Goal: Communication & Community: Ask a question

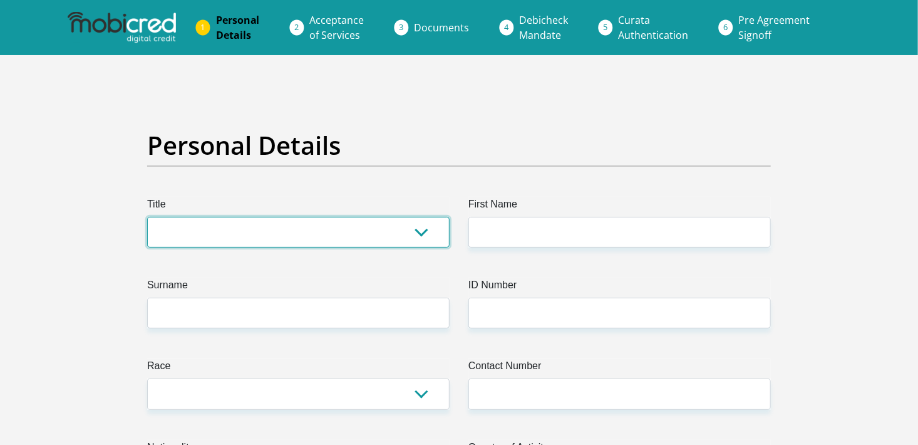
drag, startPoint x: 0, startPoint y: 0, endPoint x: 249, endPoint y: 228, distance: 337.5
click at [249, 228] on select "Mr Ms Mrs Dr Other" at bounding box center [298, 232] width 303 height 31
select select "Mr"
click at [147, 217] on select "Mr Ms Mrs Dr Other" at bounding box center [298, 232] width 303 height 31
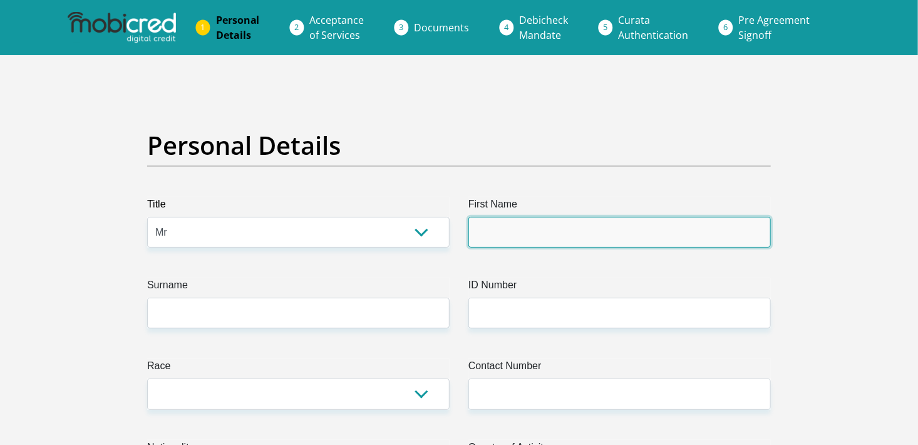
click at [523, 230] on input "First Name" at bounding box center [620, 232] width 303 height 31
type input "CalebChristian"
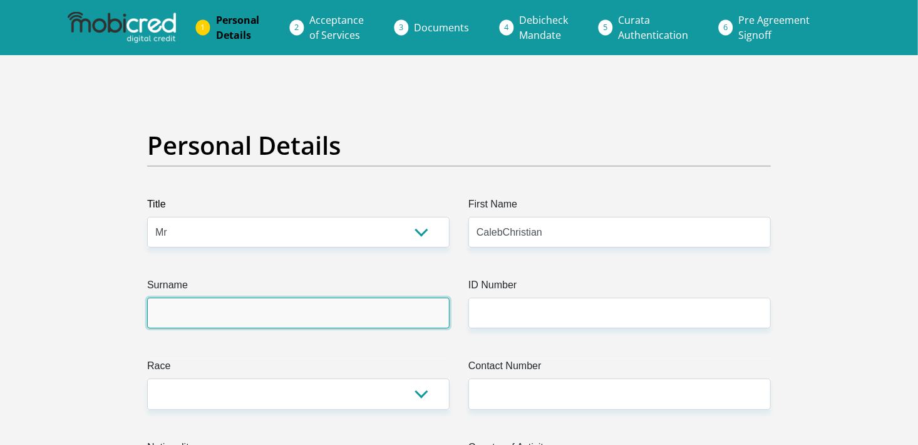
type input "[PERSON_NAME]"
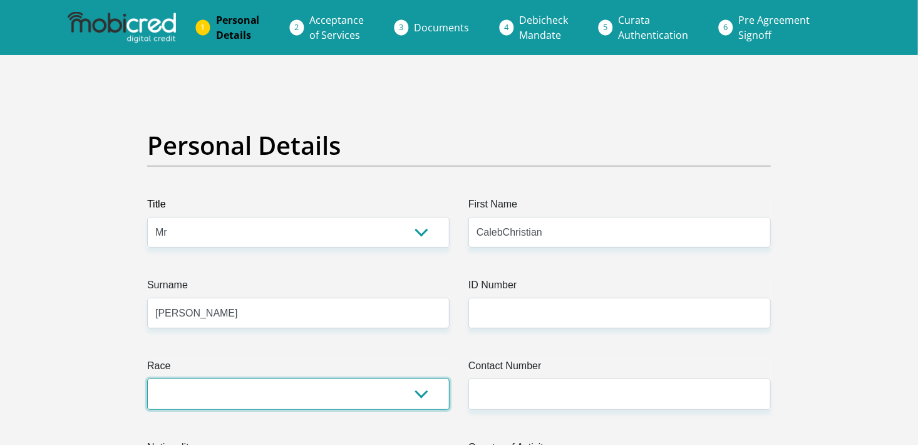
select select "3"
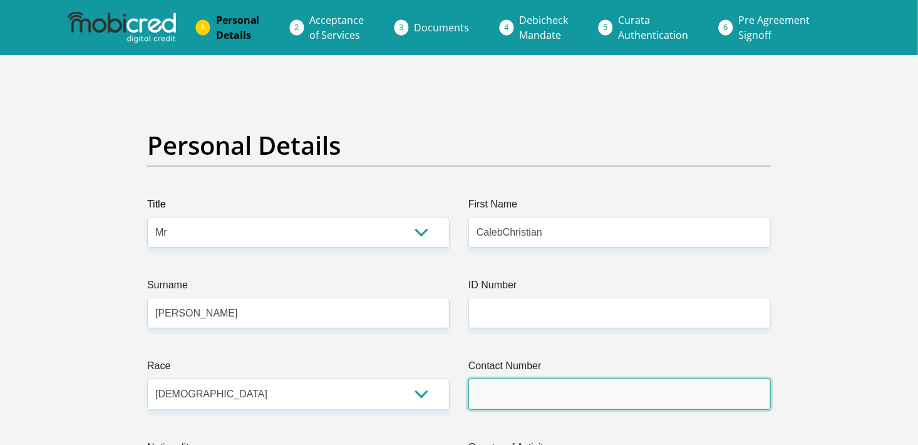
type input "0645953302"
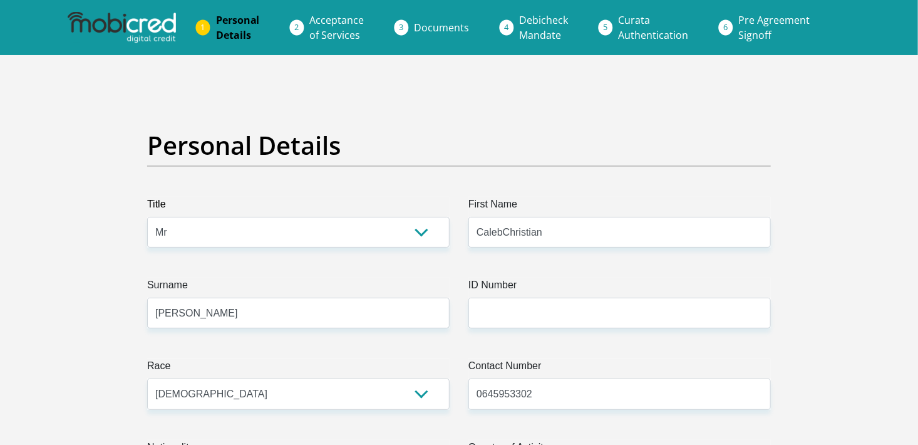
select select "ZAF"
type input "87 Cardinal Road"
type input "Phoenix"
type input "Durban"
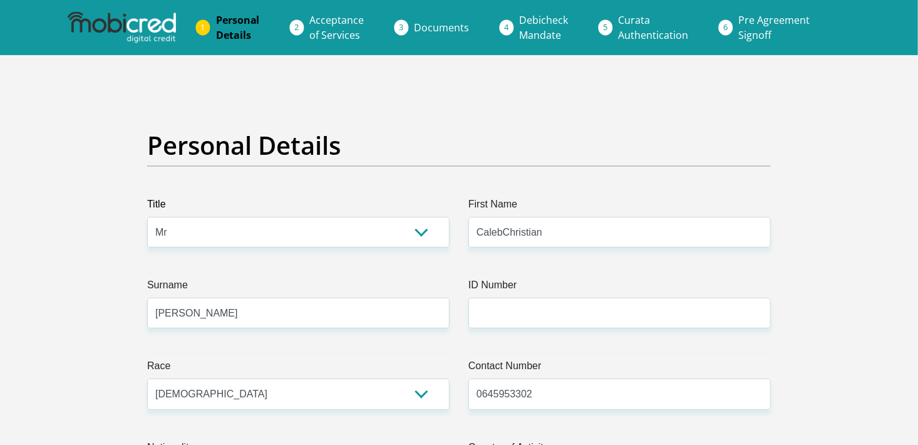
type input "4068"
select select "KwaZulu-Natal"
type input "[EMAIL_ADDRESS][DOMAIN_NAME]"
type input "itsMeshni07!"
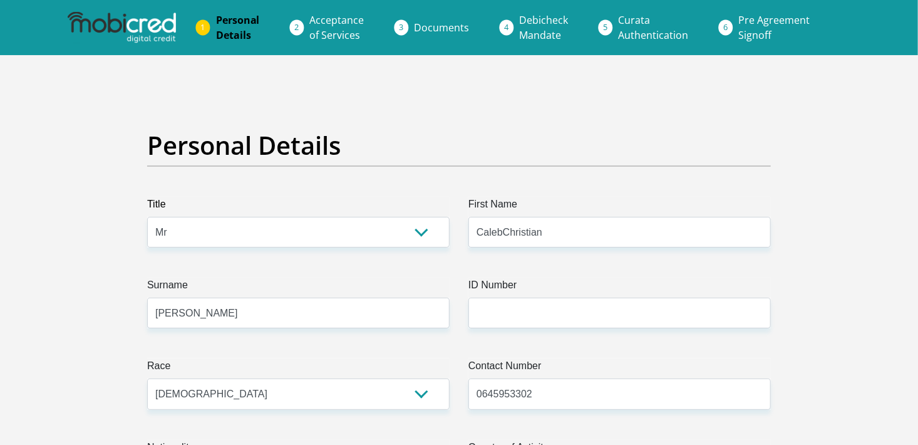
type input "itsMeshni07!"
type input "5800"
type input "5200"
type input "0"
type input "1500"
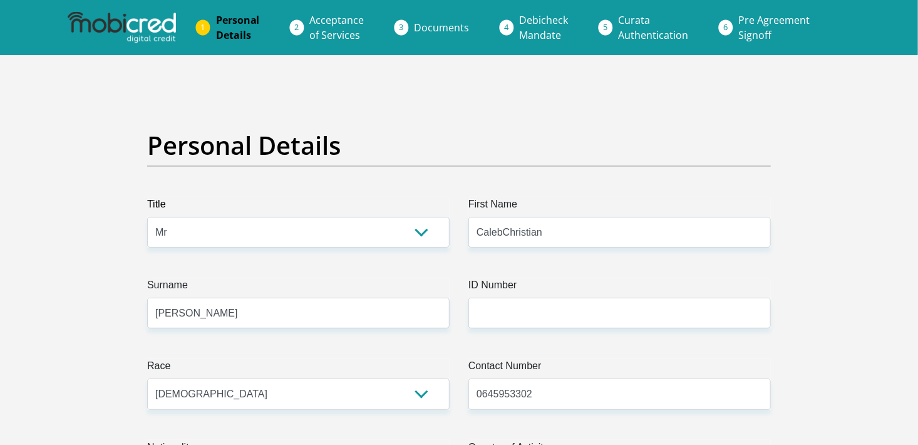
type input "0"
type input "200"
type input "0"
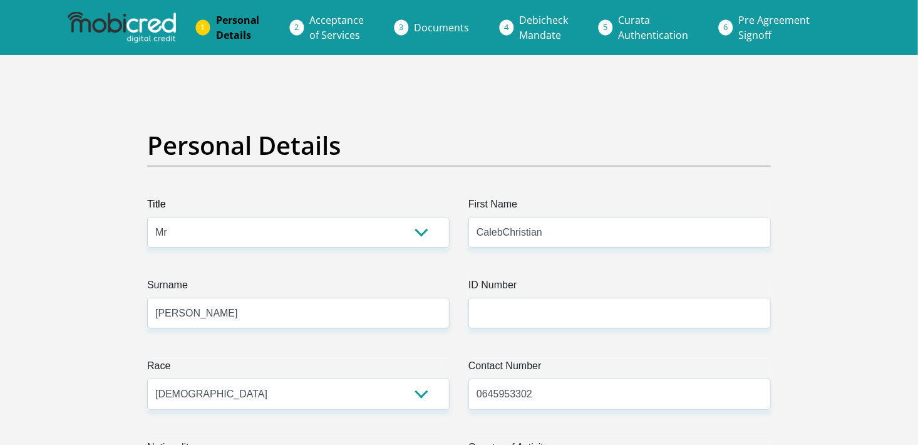
type input "0"
type input "Waco"
type input "0313195400"
type input "Nicole"
type input "Naidoo"
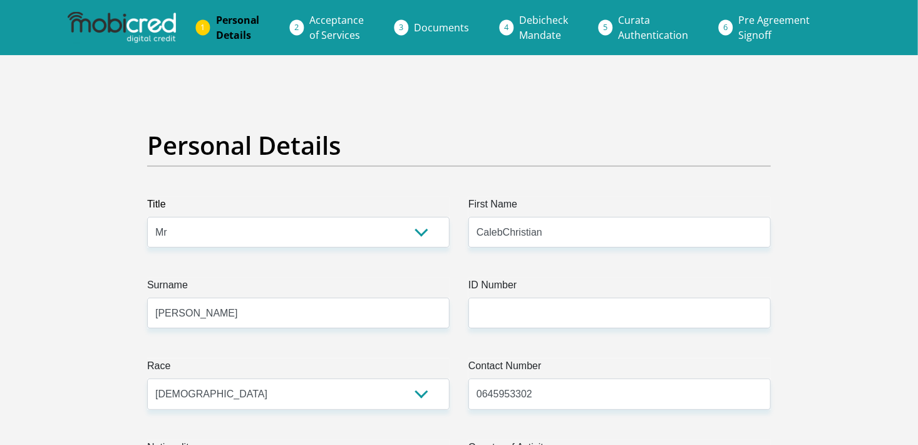
type input "10190698266"
type input "051001"
type input "STANDARD BANK"
type input "STANDARD BANK SOUTH AFRICA"
click at [505, 236] on input "CalebChristian" at bounding box center [620, 232] width 303 height 31
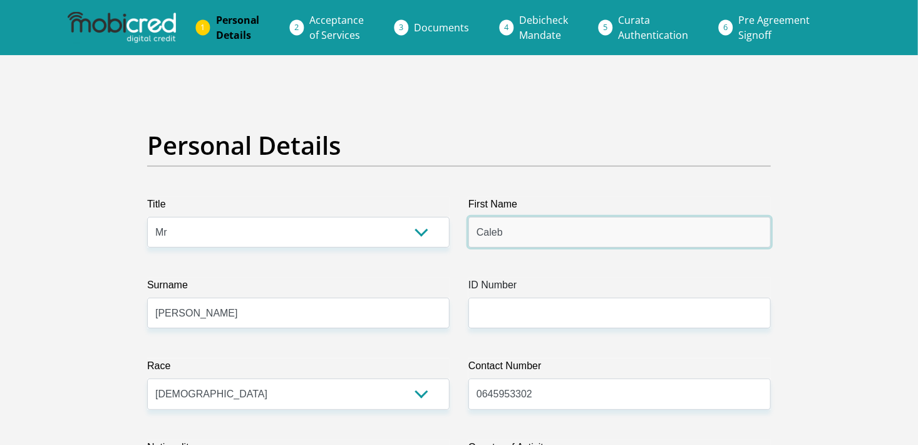
type input "Caleb"
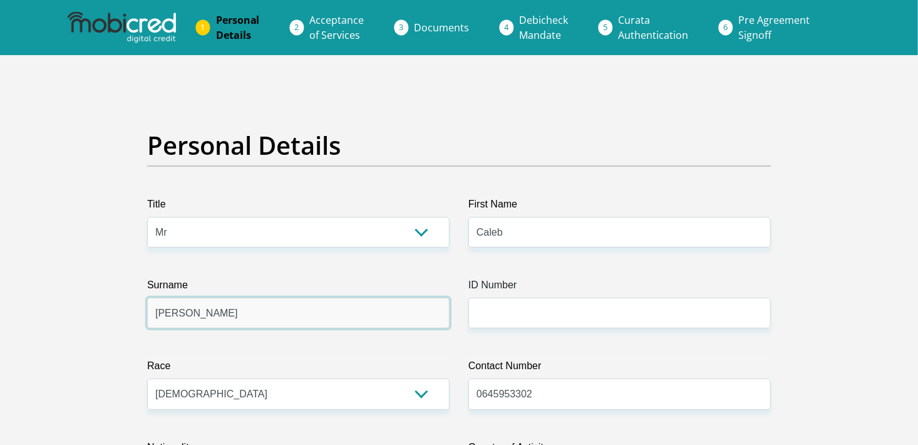
click at [351, 300] on input "Nathaniel" at bounding box center [298, 313] width 303 height 31
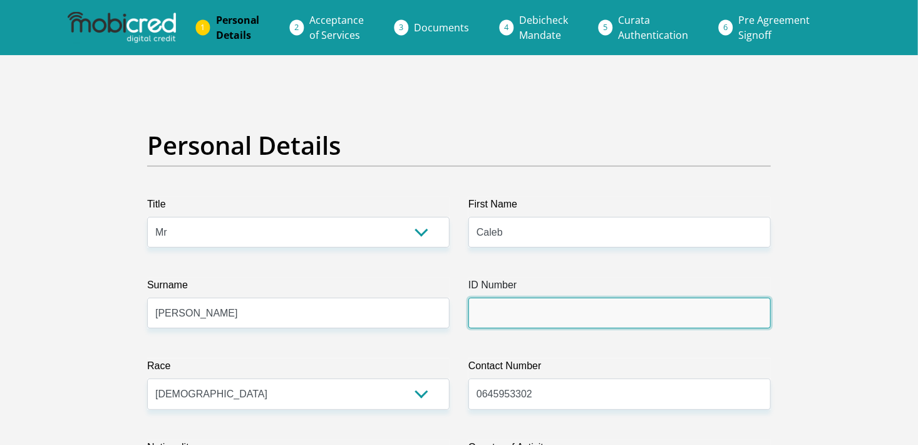
click at [529, 315] on input "ID Number" at bounding box center [620, 313] width 303 height 31
type input "0501315391083"
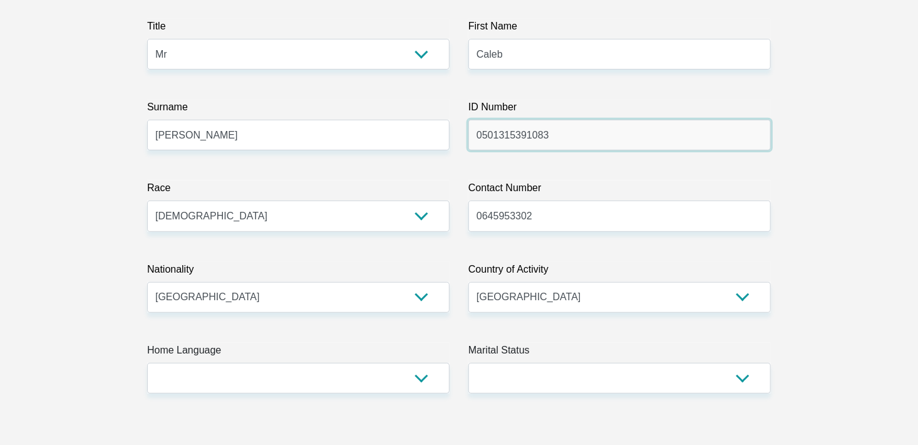
scroll to position [182, 0]
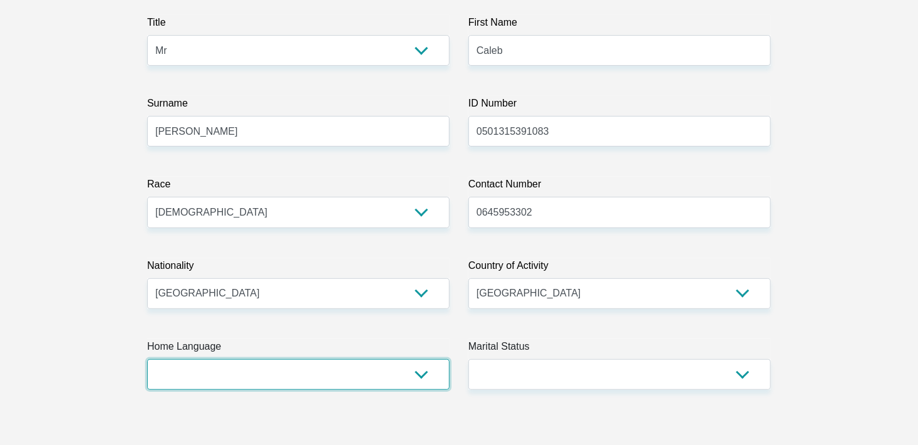
click at [301, 366] on select "Afrikaans English Sepedi South Ndebele Southern Sotho Swati Tsonga Tswana Venda…" at bounding box center [298, 374] width 303 height 31
select select "eng"
click at [147, 359] on select "Afrikaans English Sepedi South Ndebele Southern Sotho Swati Tsonga Tswana Venda…" at bounding box center [298, 374] width 303 height 31
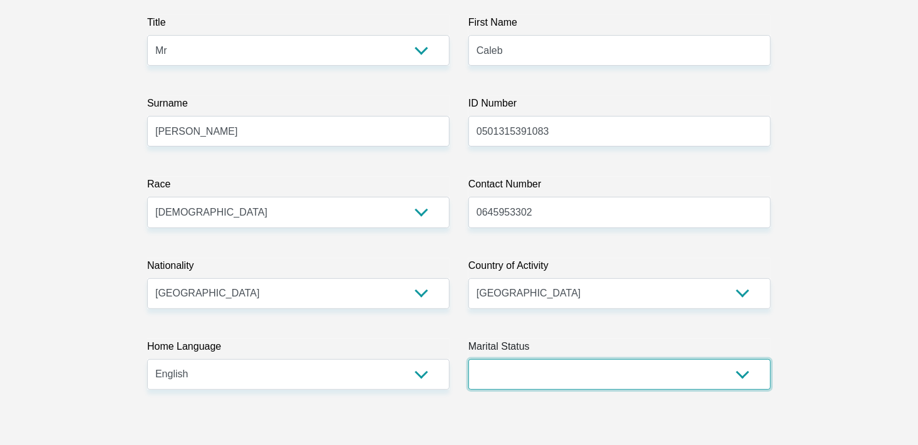
click at [564, 375] on select "Married ANC Single Divorced Widowed Married COP or Customary Law" at bounding box center [620, 374] width 303 height 31
select select "2"
click at [469, 359] on select "Married ANC Single Divorced Widowed Married COP or Customary Law" at bounding box center [620, 374] width 303 height 31
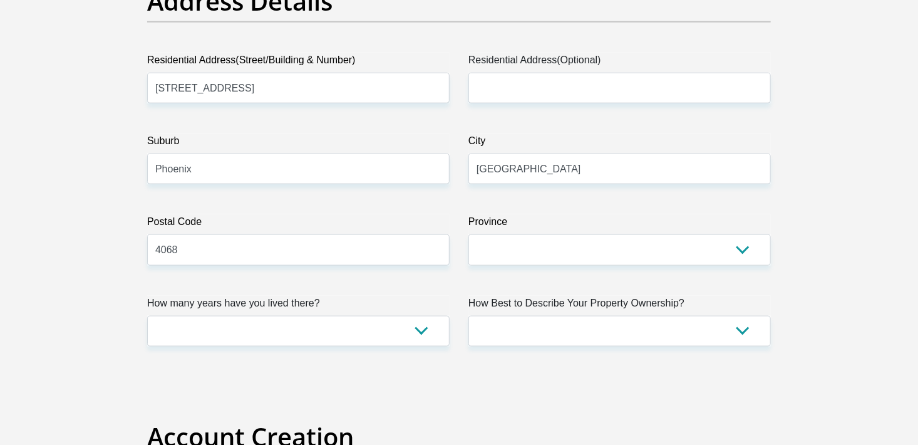
scroll to position [661, 0]
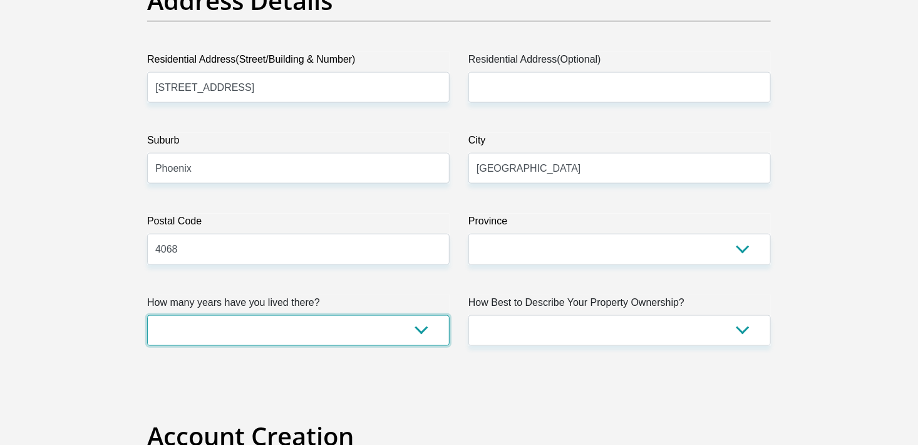
click at [341, 325] on select "less than 1 year 1-3 years 3-5 years 5+ years" at bounding box center [298, 330] width 303 height 31
select select "2"
click at [147, 315] on select "less than 1 year 1-3 years 3-5 years 5+ years" at bounding box center [298, 330] width 303 height 31
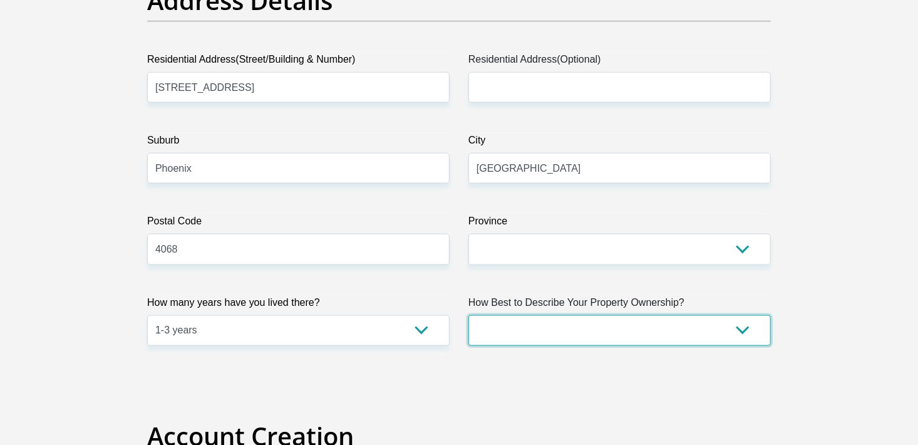
click at [605, 338] on select "Owned Rented Family Owned Company Dwelling" at bounding box center [620, 330] width 303 height 31
select select "Rented"
click at [469, 315] on select "Owned Rented Family Owned Company Dwelling" at bounding box center [620, 330] width 303 height 31
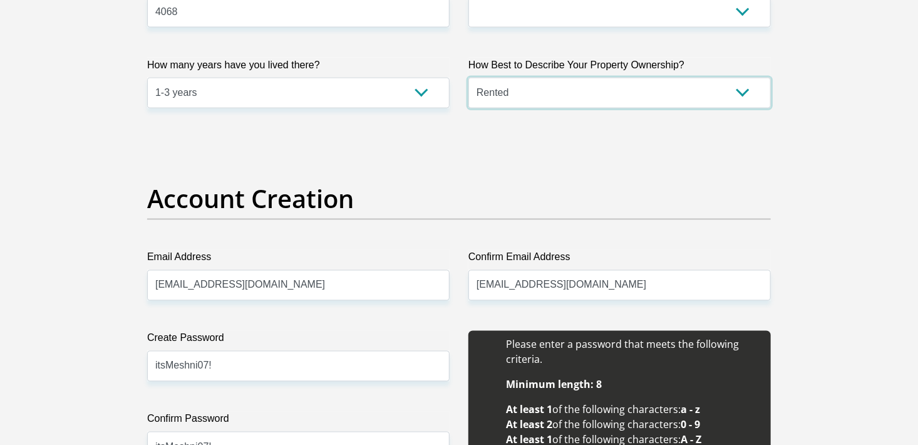
scroll to position [900, 0]
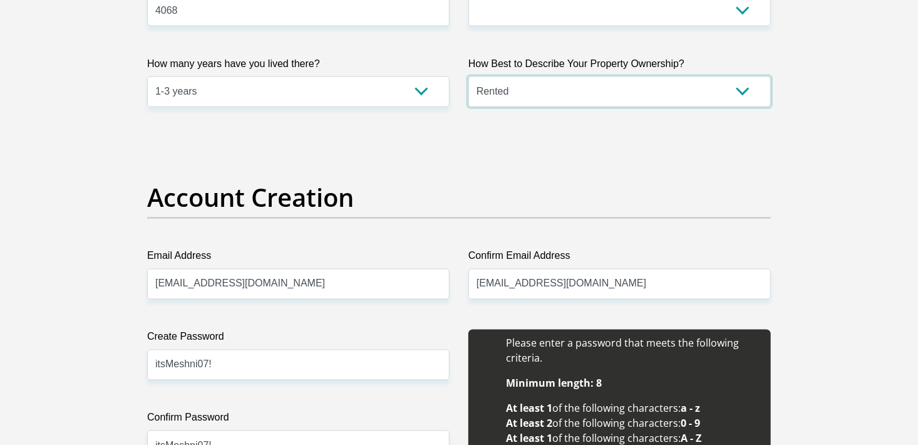
click at [529, 94] on select "Owned Rented Family Owned Company Dwelling" at bounding box center [620, 91] width 303 height 31
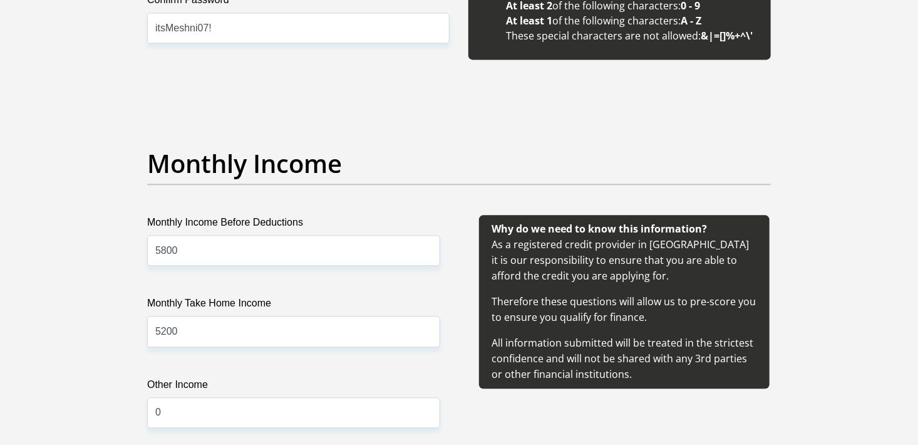
scroll to position [1319, 0]
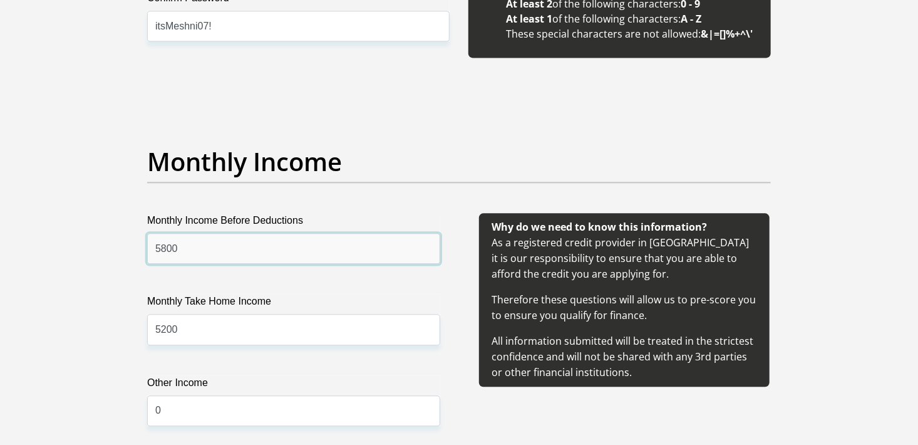
click at [256, 239] on input "5800" at bounding box center [293, 248] width 293 height 31
type input "5"
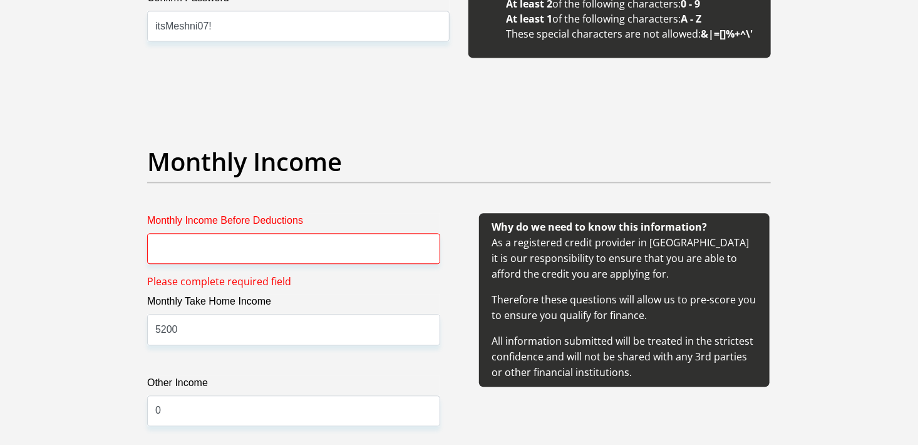
drag, startPoint x: 267, startPoint y: 263, endPoint x: 259, endPoint y: 257, distance: 9.0
click at [259, 257] on div "Monthly Income Before Deductions Please complete required field Monthly Take Ho…" at bounding box center [293, 334] width 331 height 243
click at [259, 257] on input "Monthly Income Before Deductions" at bounding box center [293, 248] width 293 height 31
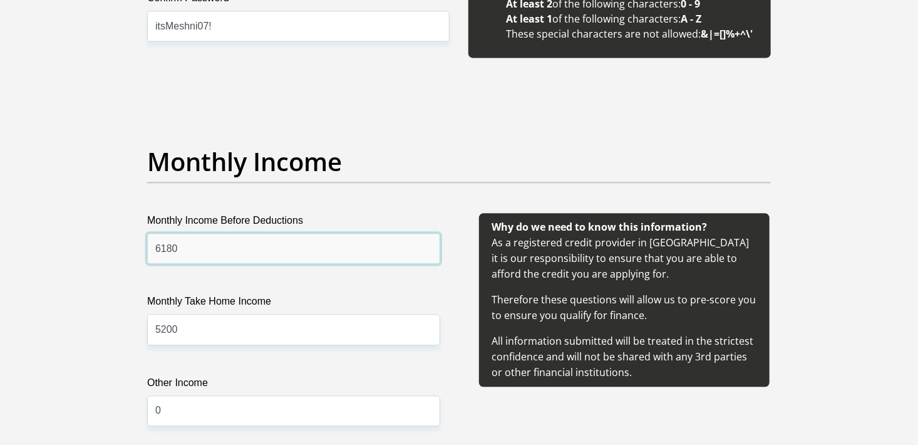
type input "6180"
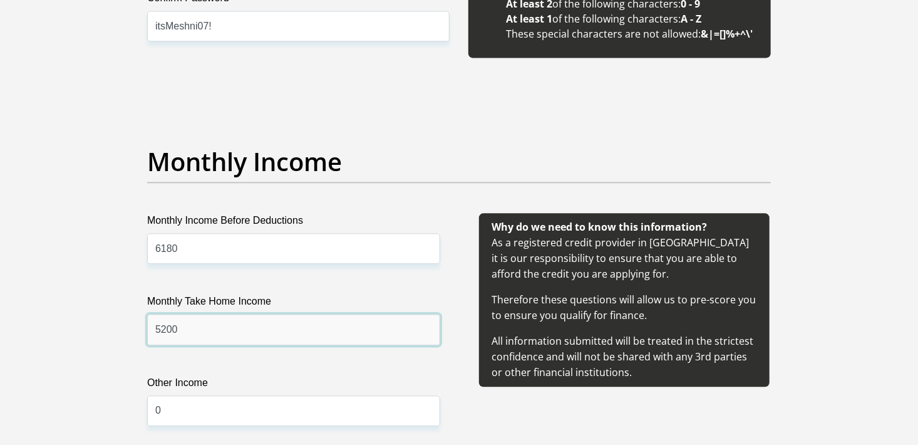
click at [219, 322] on input "5200" at bounding box center [293, 329] width 293 height 31
type input "5500"
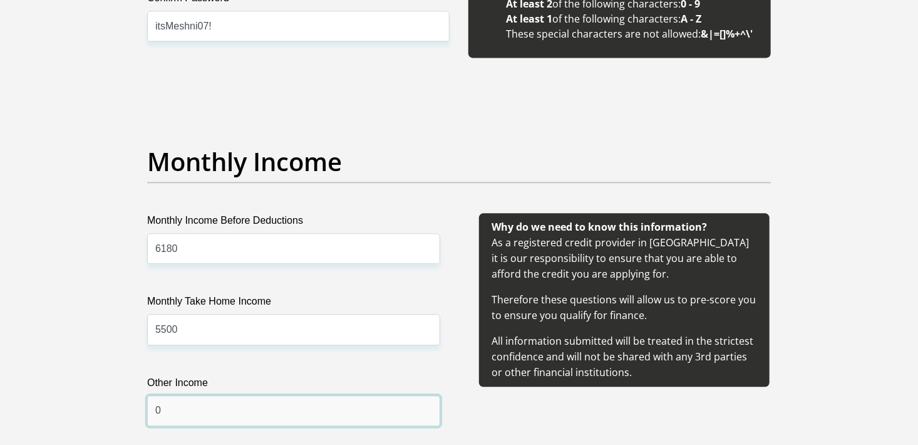
click at [213, 404] on input "0" at bounding box center [293, 410] width 293 height 31
type input "0"
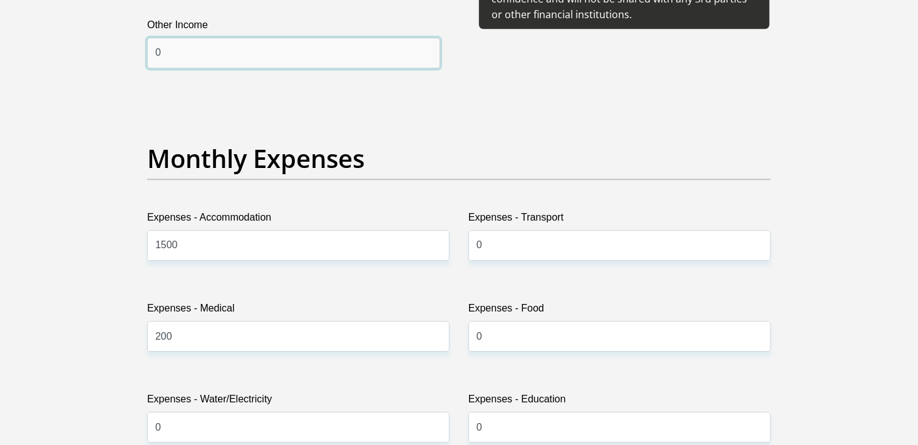
scroll to position [1678, 0]
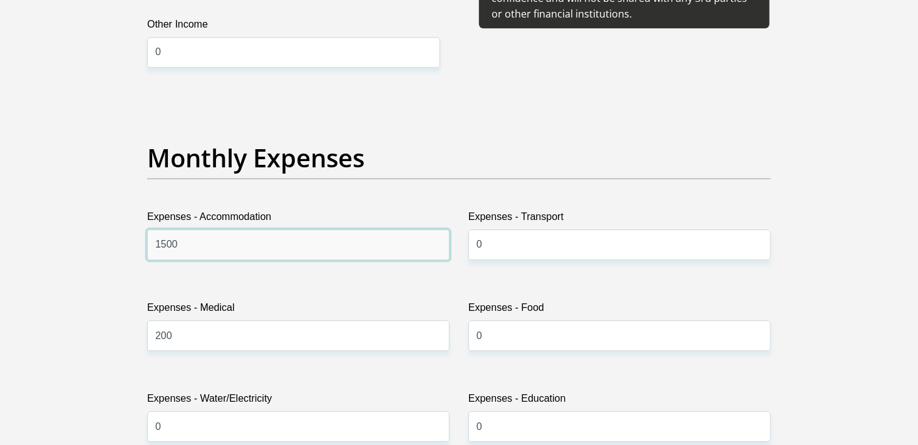
click at [197, 247] on input "1500" at bounding box center [298, 244] width 303 height 31
type input "0"
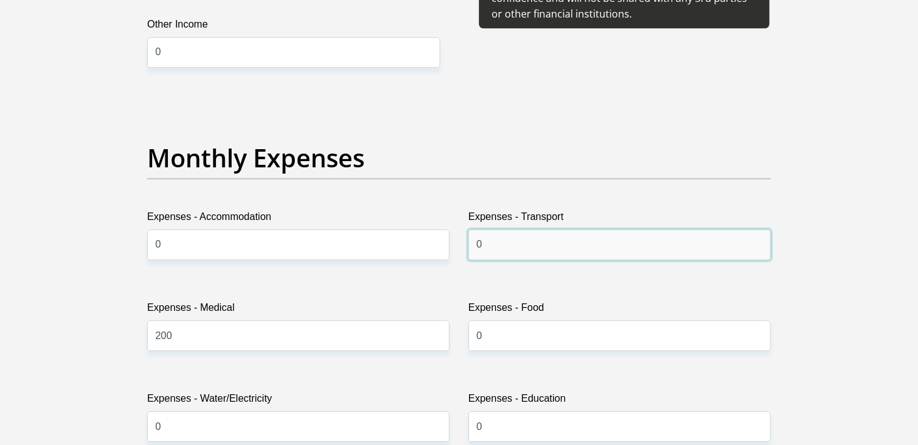
click at [527, 237] on input "0" at bounding box center [620, 244] width 303 height 31
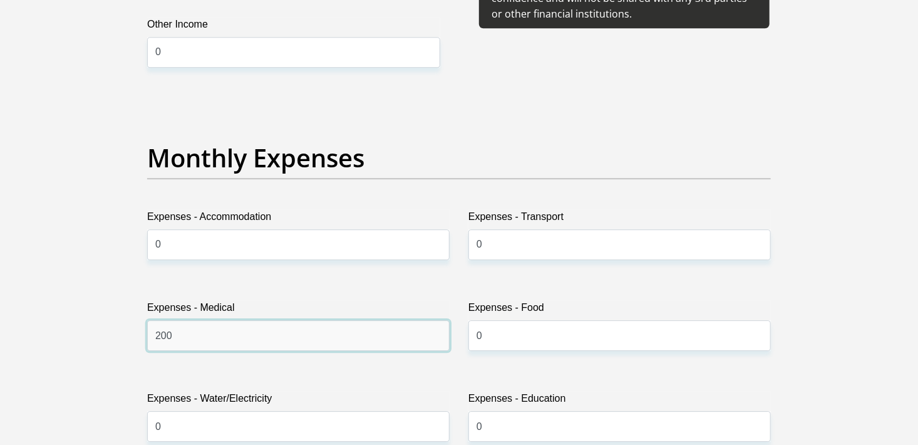
click at [321, 334] on input "200" at bounding box center [298, 335] width 303 height 31
type input "2"
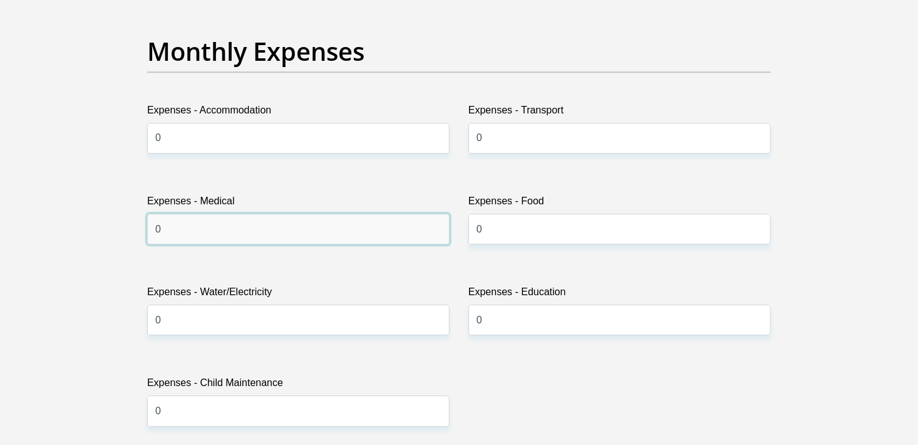
scroll to position [1785, 0]
type input "0"
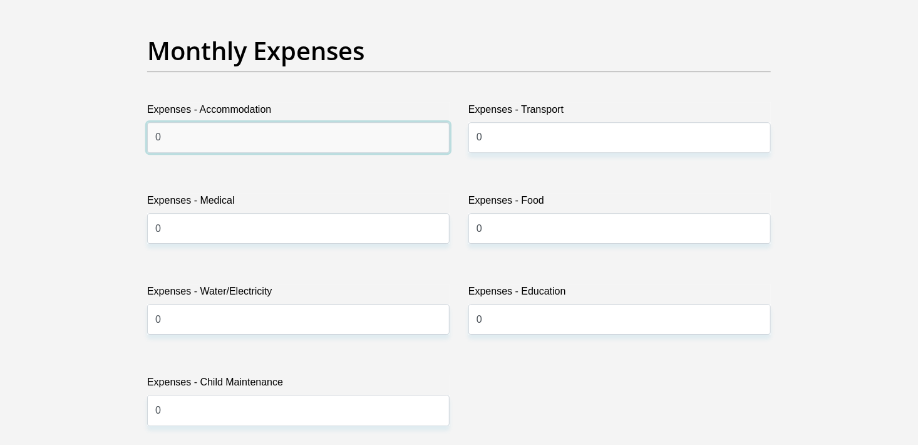
click at [249, 145] on input "0" at bounding box center [298, 137] width 303 height 31
type input "2500"
click at [498, 360] on div "Title Mr Ms Mrs Dr Other First Name Caleb Surname Nathaniel ID Number 050131539…" at bounding box center [459, 450] width 643 height 4077
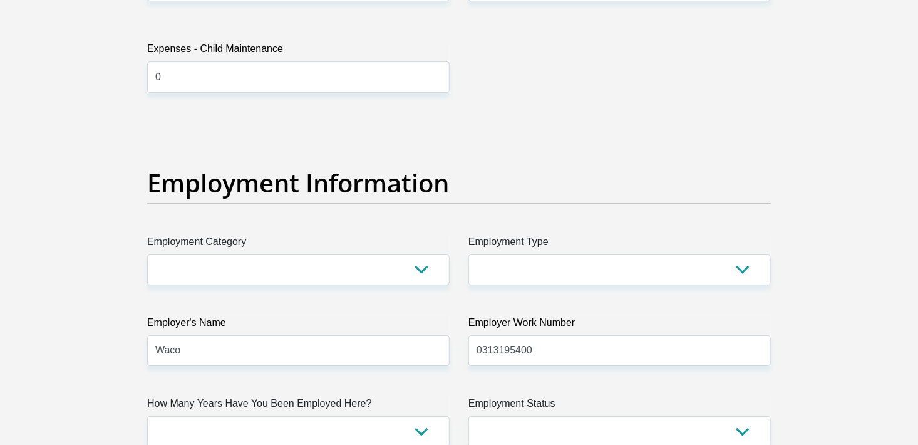
scroll to position [2130, 0]
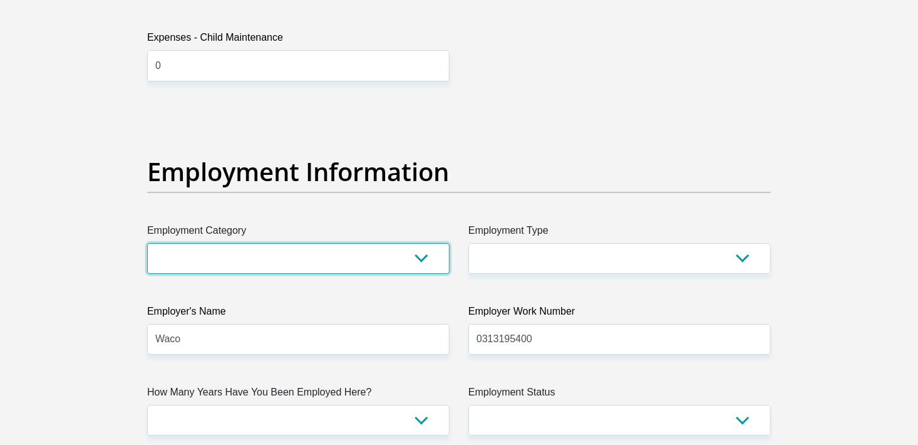
click at [223, 247] on select "AGRICULTURE ALCOHOL & TOBACCO CONSTRUCTION MATERIALS METALLURGY EQUIPMENT FOR R…" at bounding box center [298, 258] width 303 height 31
select select "14"
click at [147, 243] on select "AGRICULTURE ALCOHOL & TOBACCO CONSTRUCTION MATERIALS METALLURGY EQUIPMENT FOR R…" at bounding box center [298, 258] width 303 height 31
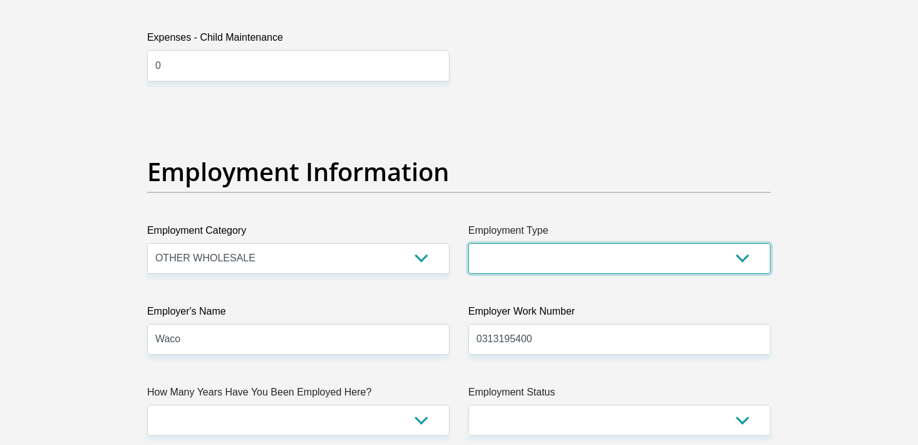
click at [508, 257] on select "College/Lecturer Craft Seller Creative Driver Executive Farmer Forces - Non Com…" at bounding box center [620, 258] width 303 height 31
select select "Office Staff/Clerk"
click at [469, 243] on select "College/Lecturer Craft Seller Creative Driver Executive Farmer Forces - Non Com…" at bounding box center [620, 258] width 303 height 31
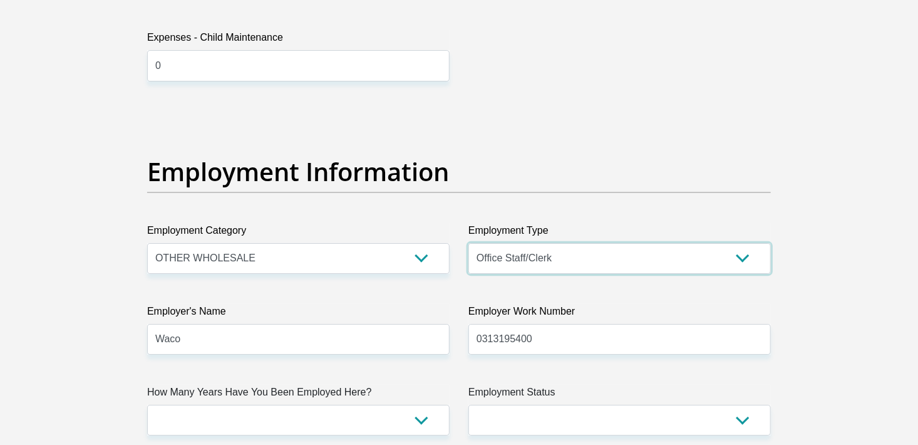
scroll to position [2237, 0]
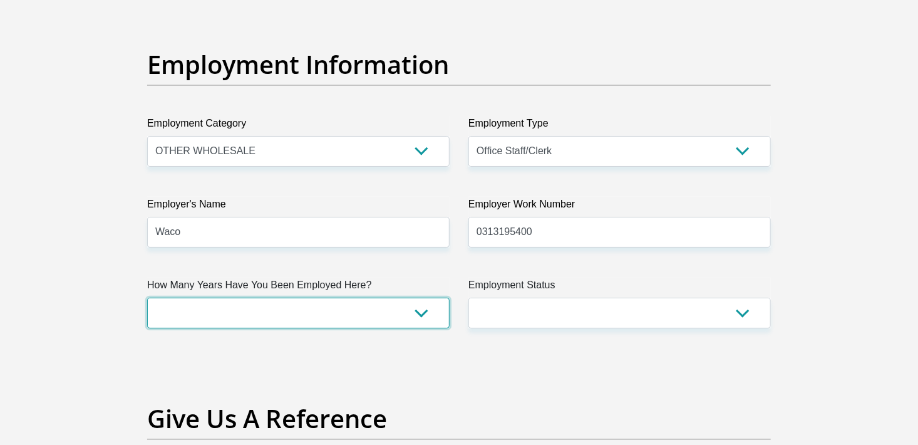
click at [419, 313] on select "less than 1 year 1-3 years 3-5 years 5+ years" at bounding box center [298, 313] width 303 height 31
select select "24"
click at [147, 298] on select "less than 1 year 1-3 years 3-5 years 5+ years" at bounding box center [298, 313] width 303 height 31
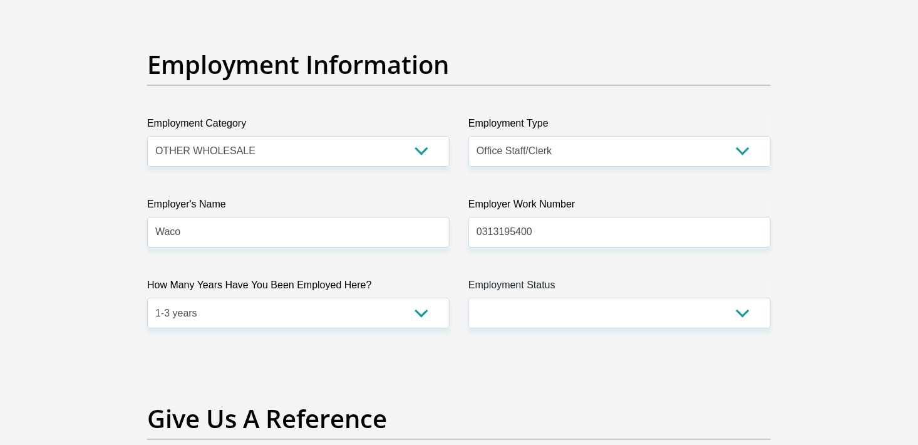
click at [546, 292] on label "Employment Status" at bounding box center [620, 288] width 303 height 20
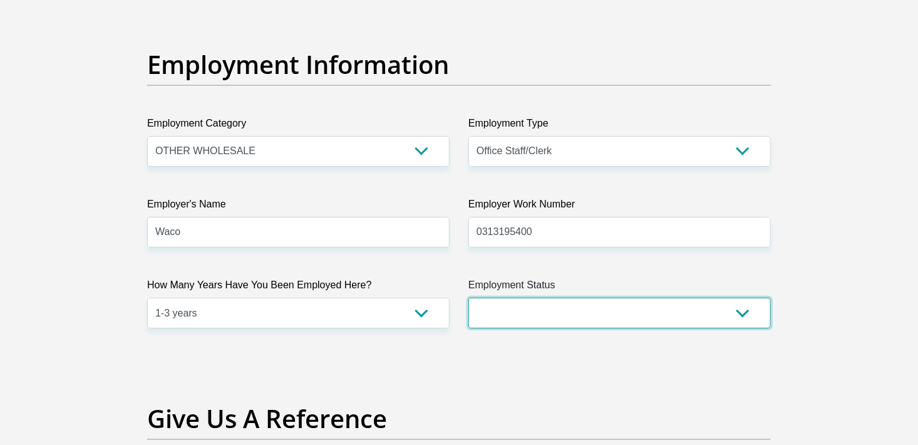
click at [546, 298] on select "Permanent/Full-time Part-time/Casual Contract Worker Self-Employed Housewife Re…" at bounding box center [620, 313] width 303 height 31
click at [529, 302] on select "Permanent/Full-time Part-time/Casual Contract Worker Self-Employed Housewife Re…" at bounding box center [620, 313] width 303 height 31
select select "1"
click at [469, 298] on select "Permanent/Full-time Part-time/Casual Contract Worker Self-Employed Housewife Re…" at bounding box center [620, 313] width 303 height 31
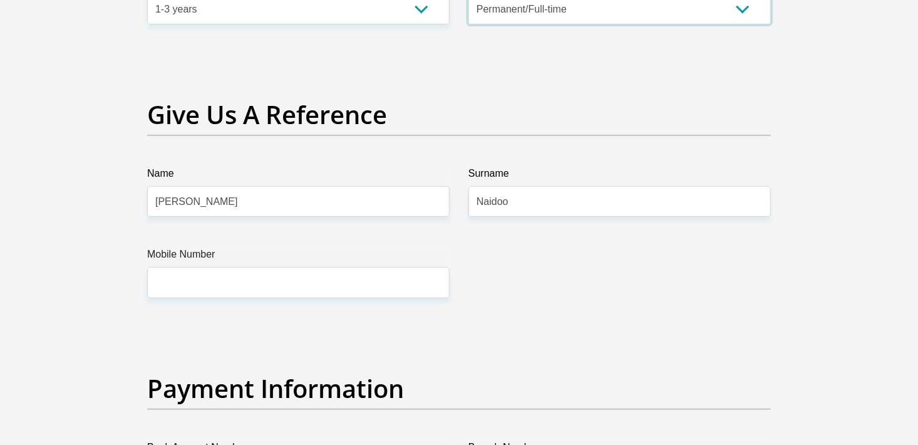
scroll to position [2552, 0]
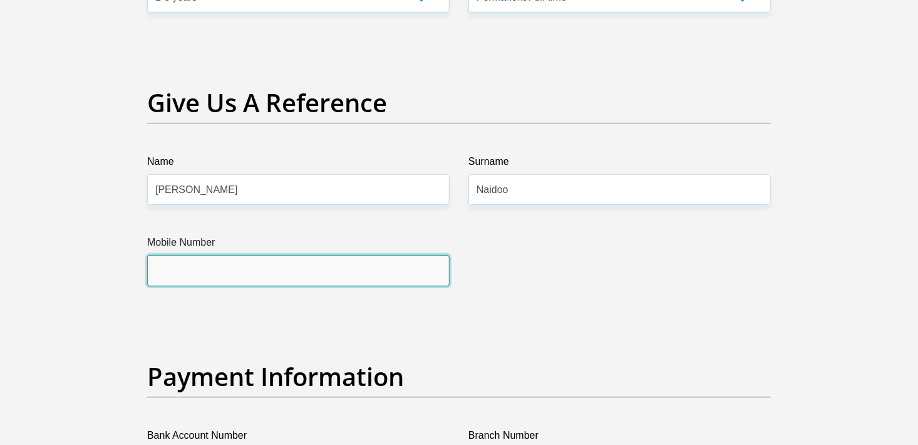
click at [284, 277] on input "Mobile Number" at bounding box center [298, 270] width 303 height 31
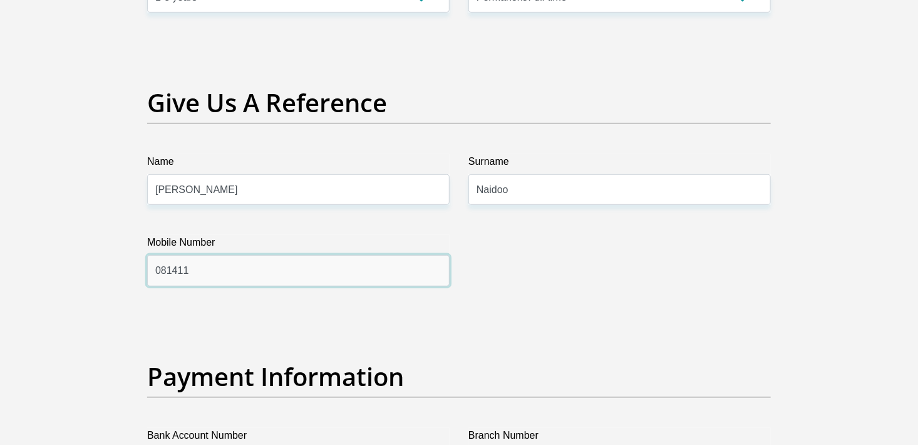
type input "0814119442"
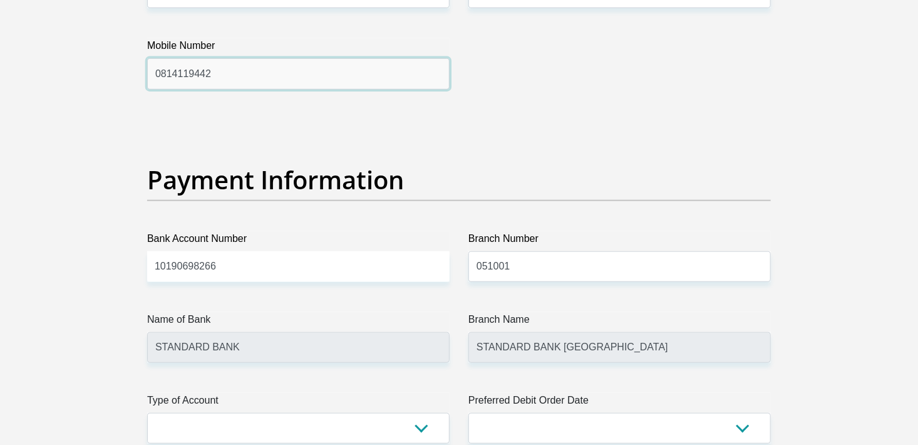
scroll to position [2782, 0]
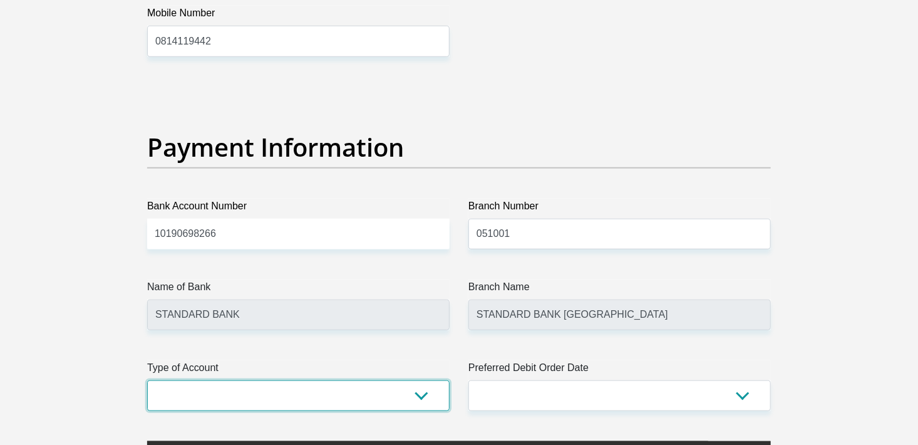
click at [314, 402] on select "Cheque Savings" at bounding box center [298, 395] width 303 height 31
select select "CUR"
click at [147, 380] on select "Cheque Savings" at bounding box center [298, 395] width 303 height 31
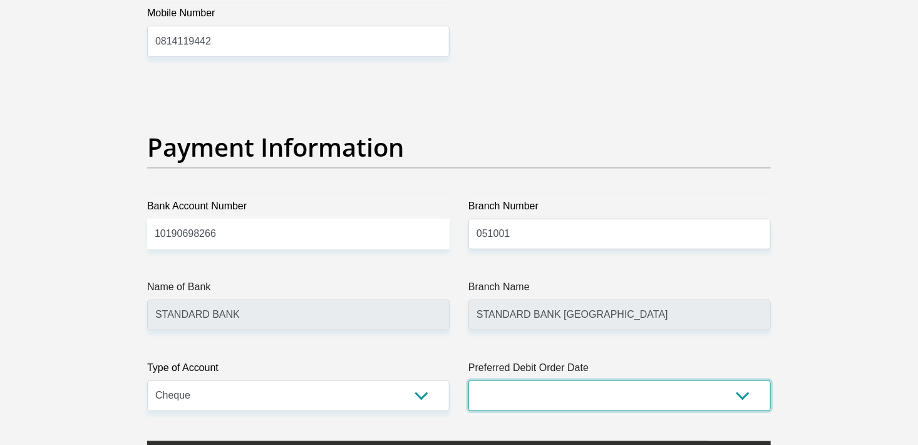
click at [543, 389] on select "1st 2nd 3rd 4th 5th 7th 18th 19th 20th 21st 22nd 23rd 24th 25th 26th 27th 28th …" at bounding box center [620, 395] width 303 height 31
select select "1"
click at [469, 380] on select "1st 2nd 3rd 4th 5th 7th 18th 19th 20th 21st 22nd 23rd 24th 25th 26th 27th 28th …" at bounding box center [620, 395] width 303 height 31
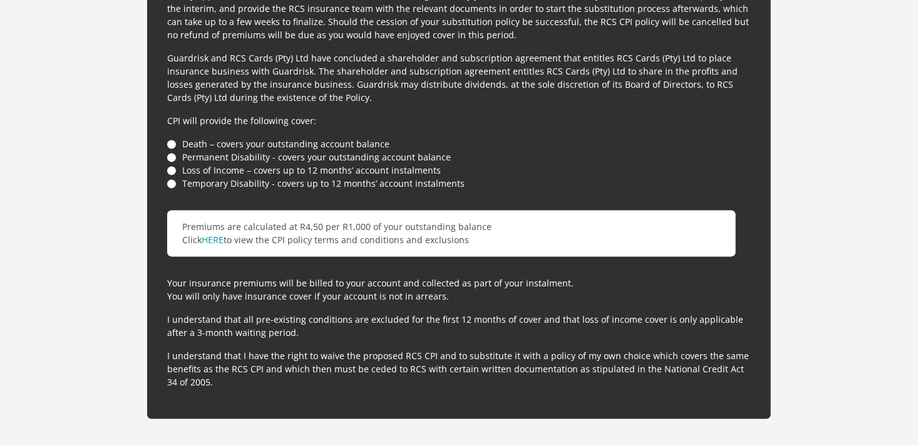
scroll to position [3472, 0]
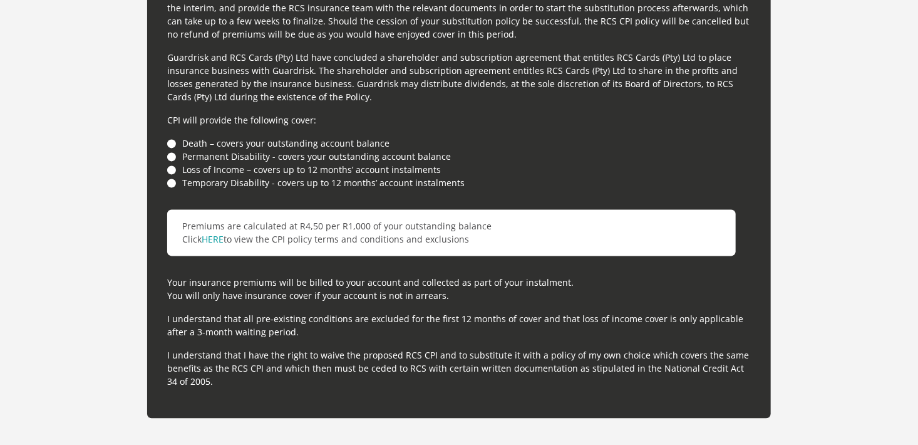
click at [176, 169] on li "Loss of Income – covers up to 12 months’ account instalments" at bounding box center [459, 169] width 584 height 13
click at [170, 169] on li "Loss of Income – covers up to 12 months’ account instalments" at bounding box center [459, 169] width 584 height 13
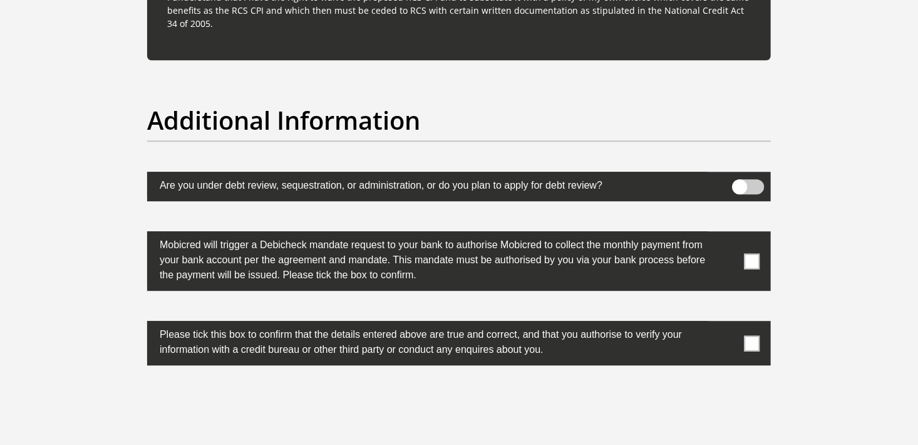
scroll to position [3829, 0]
click at [745, 180] on span at bounding box center [749, 186] width 32 height 15
click at [740, 182] on input "checkbox" at bounding box center [740, 182] width 0 height 0
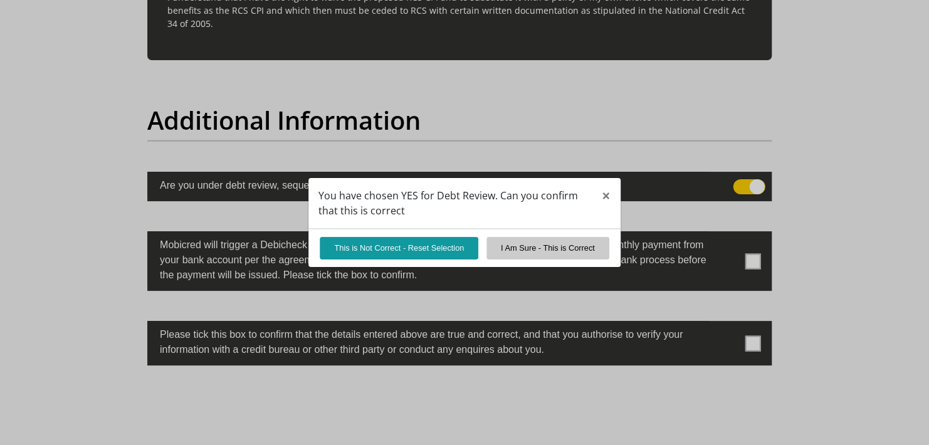
click at [745, 180] on div "You have chosen YES for Debt Review. Can you confirm that this is correct × Thi…" at bounding box center [464, 222] width 929 height 445
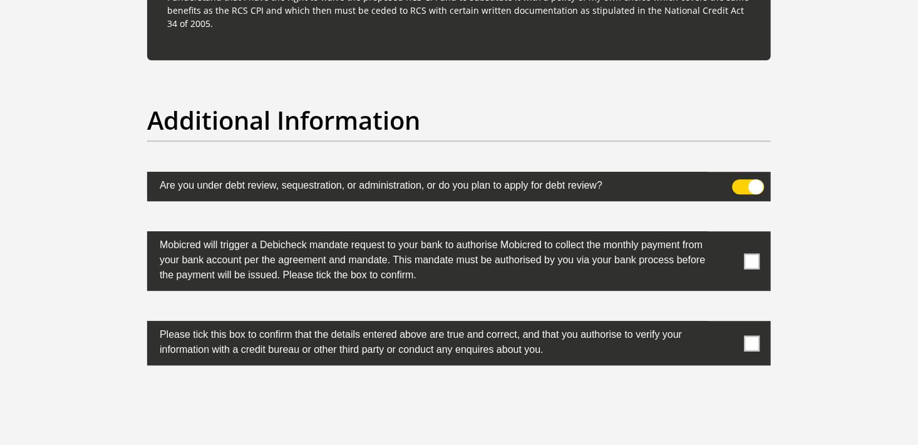
click at [740, 179] on span at bounding box center [749, 186] width 32 height 15
click at [740, 182] on input "checkbox" at bounding box center [740, 182] width 0 height 0
click at [757, 266] on span at bounding box center [753, 261] width 16 height 16
click at [727, 234] on input "checkbox" at bounding box center [727, 234] width 0 height 0
click at [758, 335] on span at bounding box center [753, 343] width 16 height 16
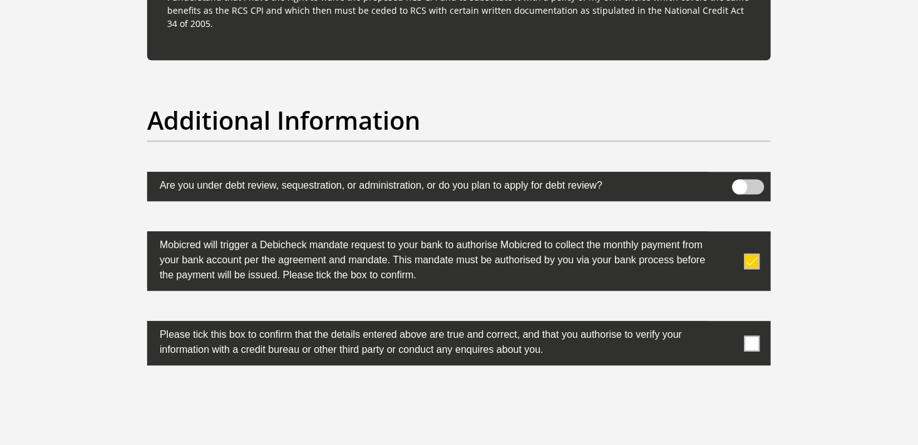
click at [727, 324] on input "checkbox" at bounding box center [727, 324] width 0 height 0
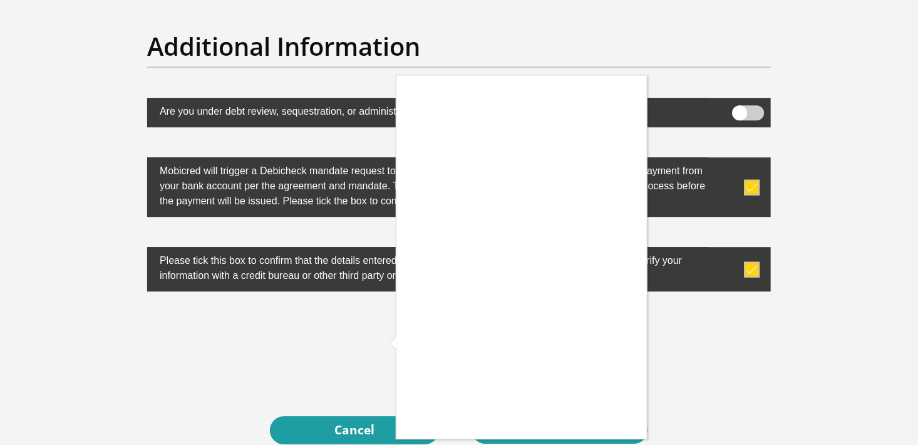
scroll to position [3904, 0]
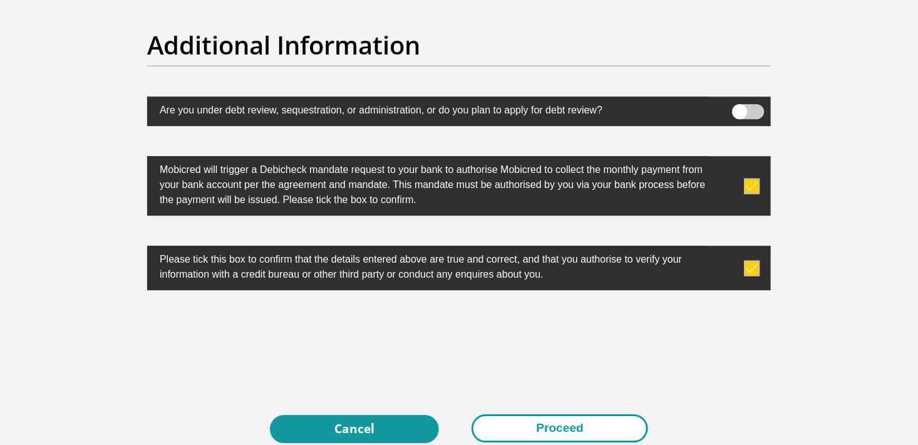
click at [564, 417] on button "Proceed" at bounding box center [560, 428] width 177 height 28
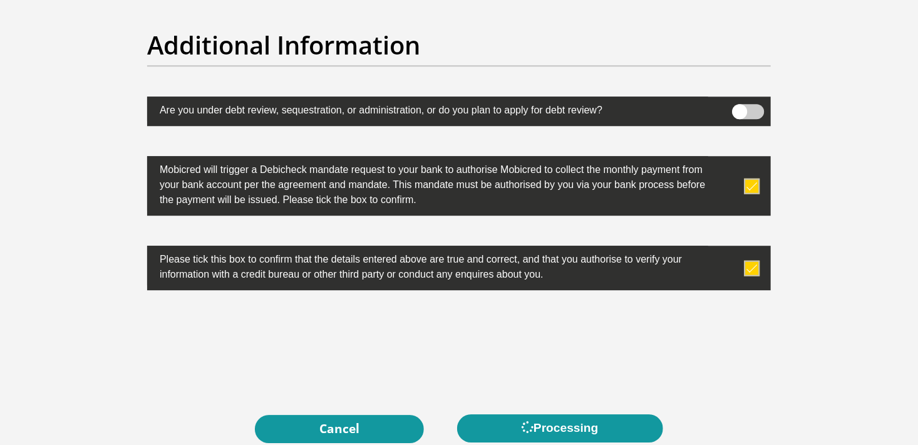
scroll to position [0, 0]
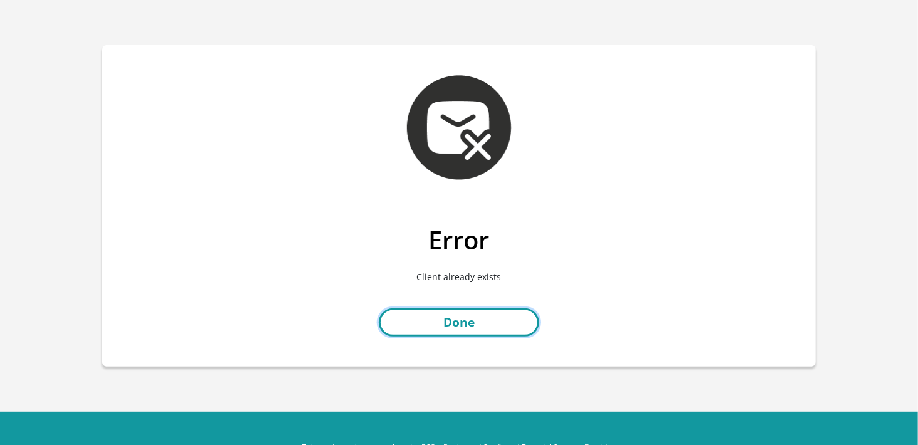
click at [461, 321] on link "Done" at bounding box center [459, 322] width 160 height 28
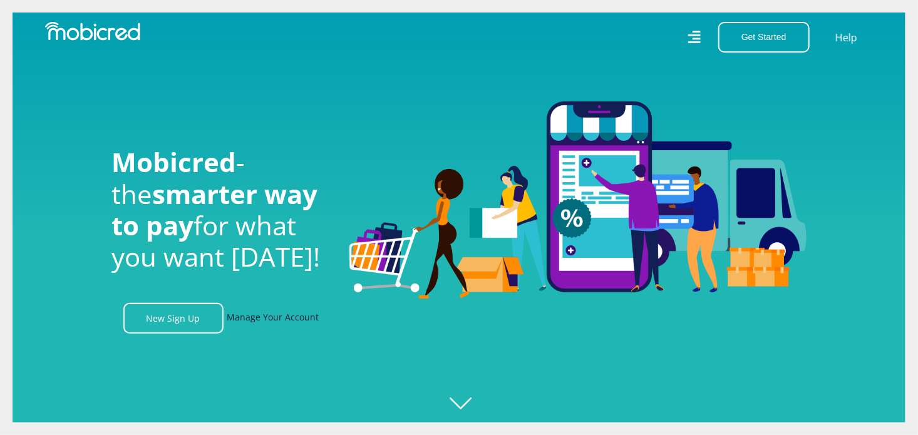
click at [264, 326] on link "Manage Your Account" at bounding box center [273, 318] width 92 height 31
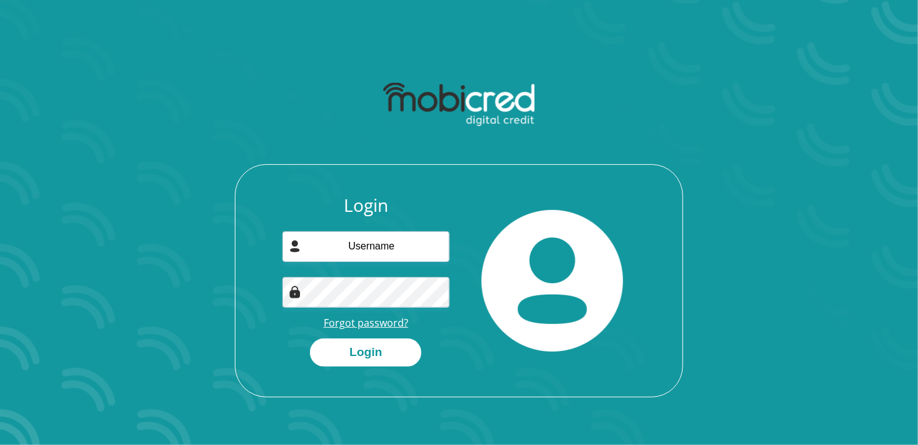
click at [362, 320] on link "Forgot password?" at bounding box center [366, 323] width 85 height 14
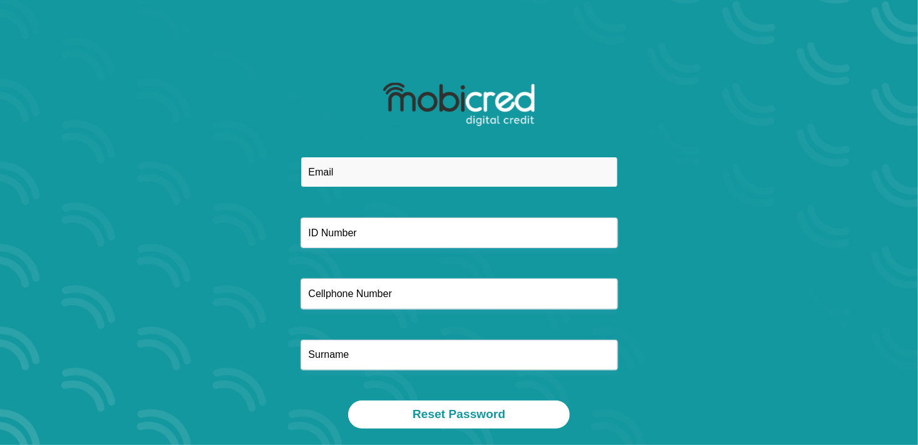
click at [374, 162] on input "email" at bounding box center [460, 172] width 318 height 31
type input "[EMAIL_ADDRESS][DOMAIN_NAME]"
type input "0501315391083"
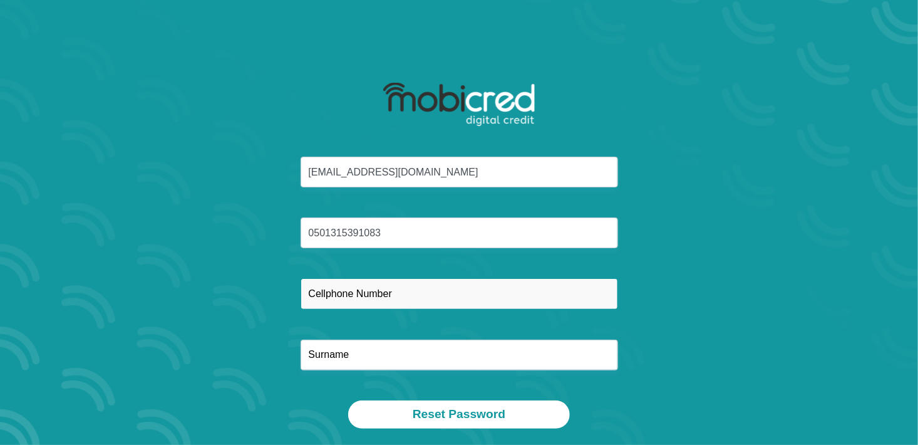
type input "0645953302"
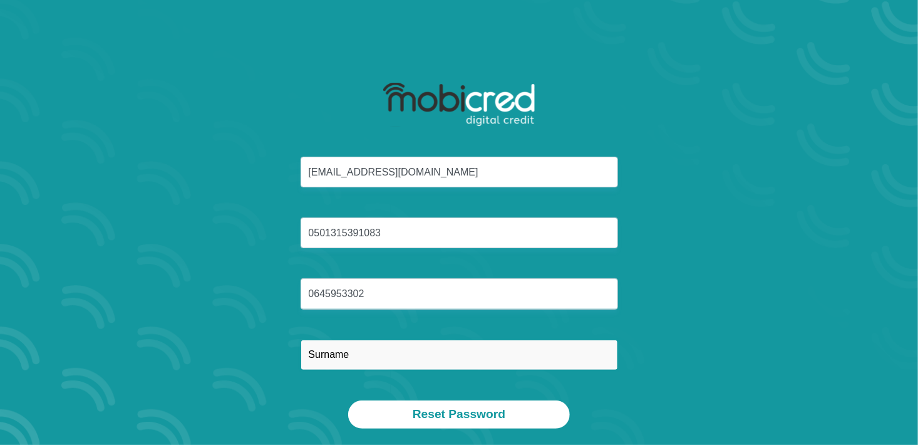
type input "Nathaniel"
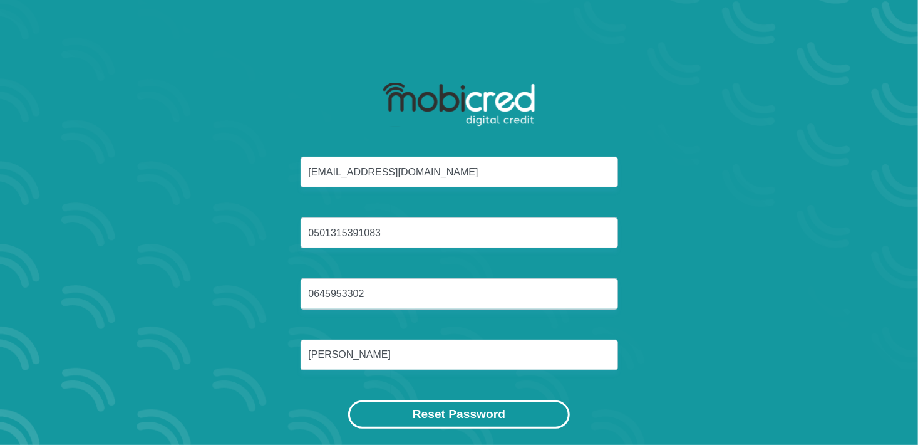
click at [439, 413] on button "Reset Password" at bounding box center [459, 414] width 222 height 28
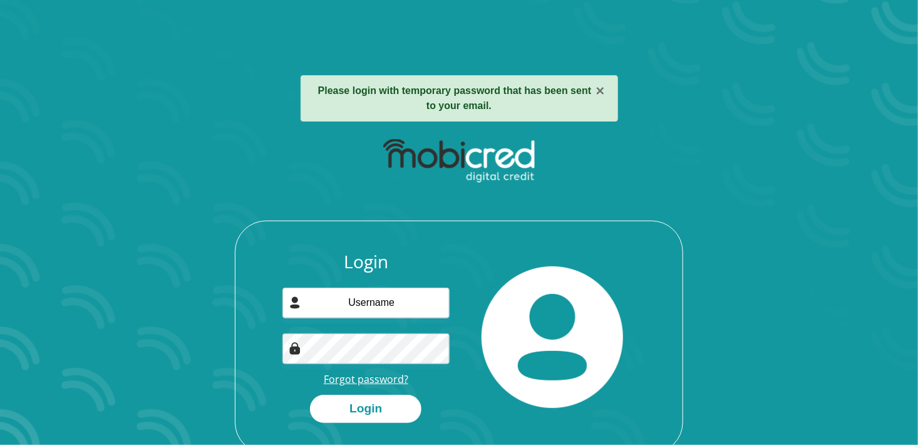
click at [369, 382] on link "Forgot password?" at bounding box center [366, 379] width 85 height 14
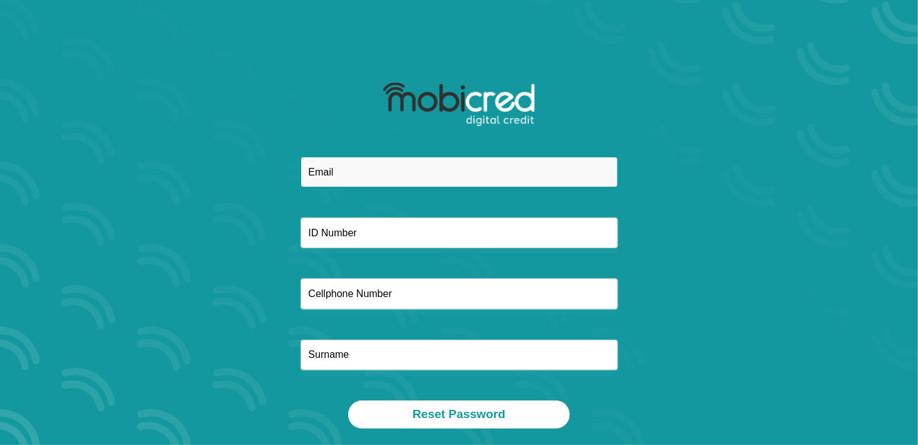
click at [367, 162] on input "email" at bounding box center [460, 172] width 318 height 31
type input "[EMAIL_ADDRESS][DOMAIN_NAME]"
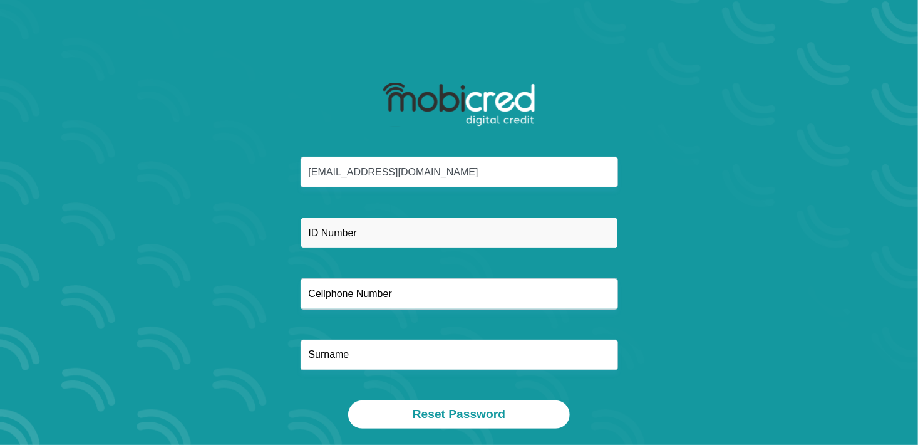
type input "0645953302"
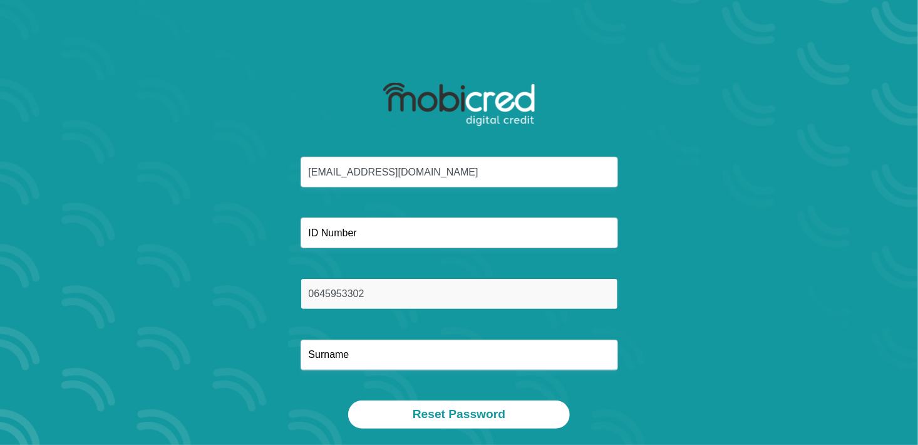
type input "Nathaniel"
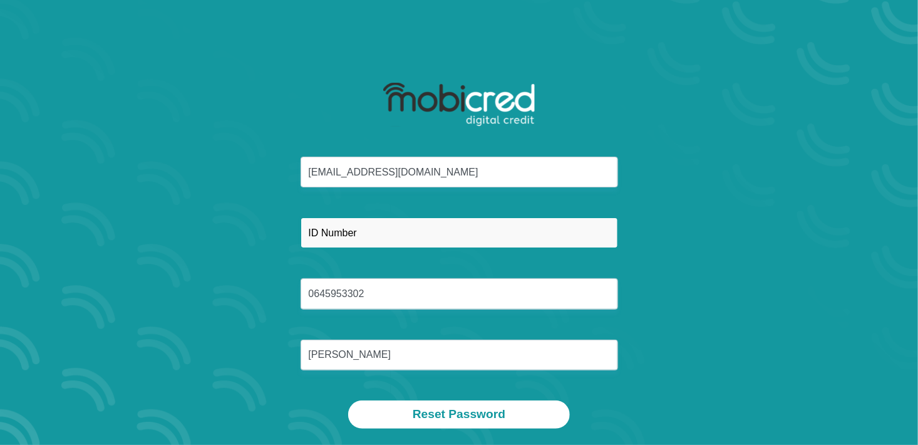
click at [407, 239] on input "text" at bounding box center [460, 232] width 318 height 31
type input "0501315391083"
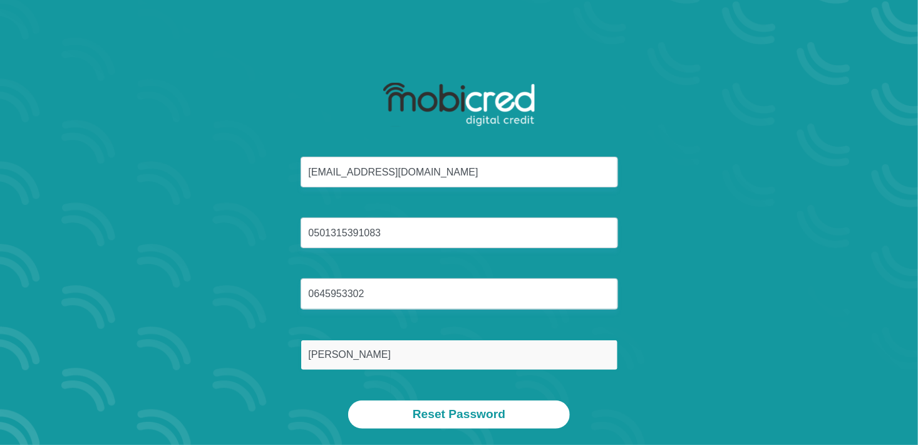
click at [372, 352] on input "Nathaniel" at bounding box center [460, 355] width 318 height 31
type input "Nathaniel"
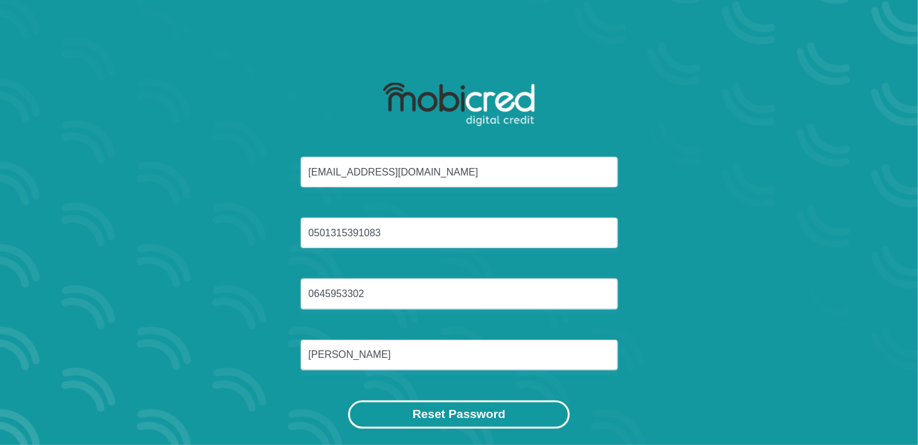
click at [460, 422] on button "Reset Password" at bounding box center [459, 414] width 222 height 28
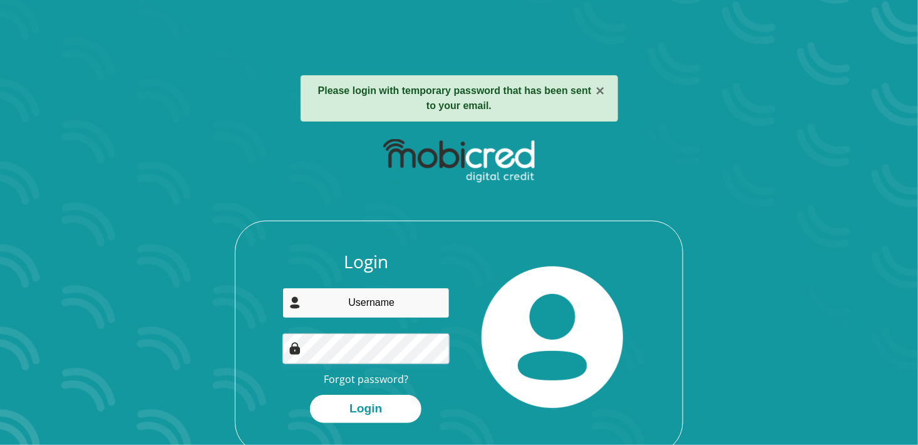
click at [339, 301] on input "email" at bounding box center [367, 303] width 168 height 31
type input "[EMAIL_ADDRESS][DOMAIN_NAME]"
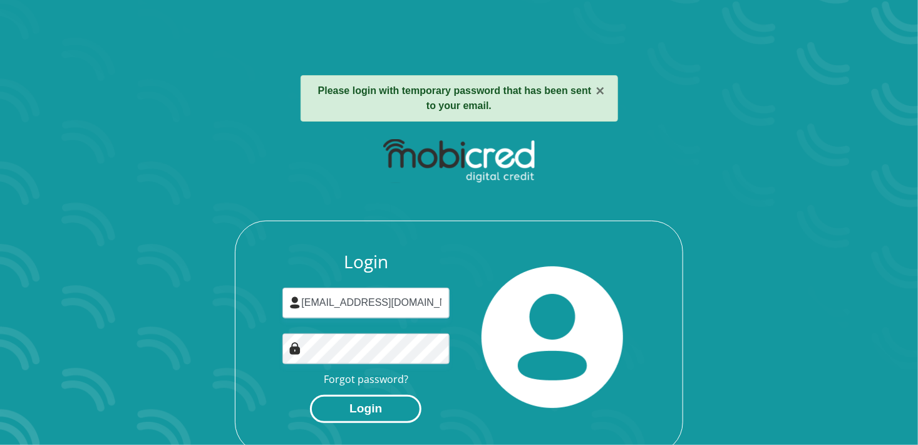
click at [350, 395] on button "Login" at bounding box center [366, 409] width 112 height 28
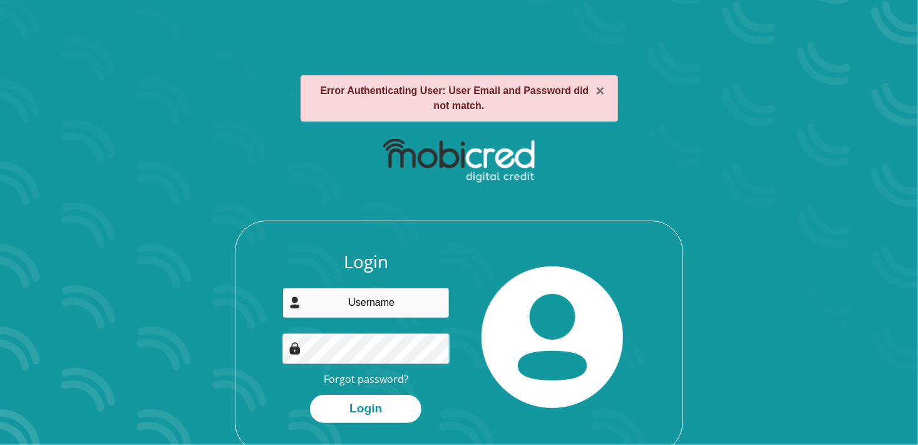
click at [362, 297] on input "email" at bounding box center [367, 303] width 168 height 31
type input "[EMAIL_ADDRESS][DOMAIN_NAME]"
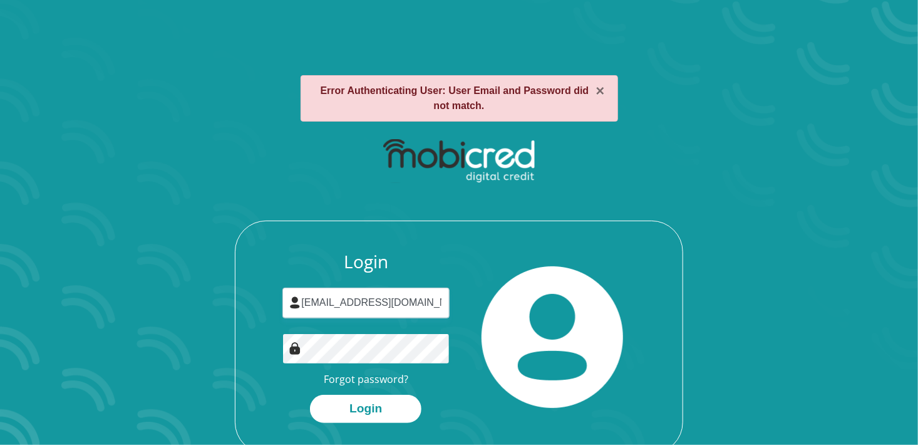
click at [310, 395] on button "Login" at bounding box center [366, 409] width 112 height 28
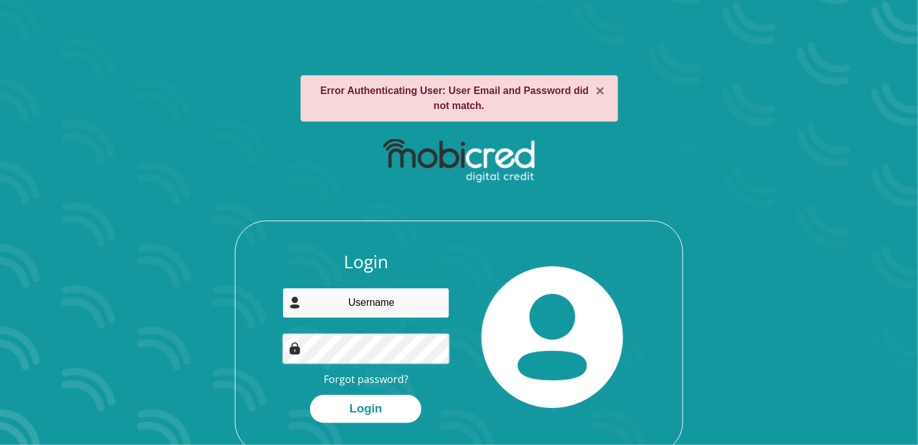
click at [369, 296] on input "email" at bounding box center [367, 303] width 168 height 31
type input "[EMAIL_ADDRESS][DOMAIN_NAME]"
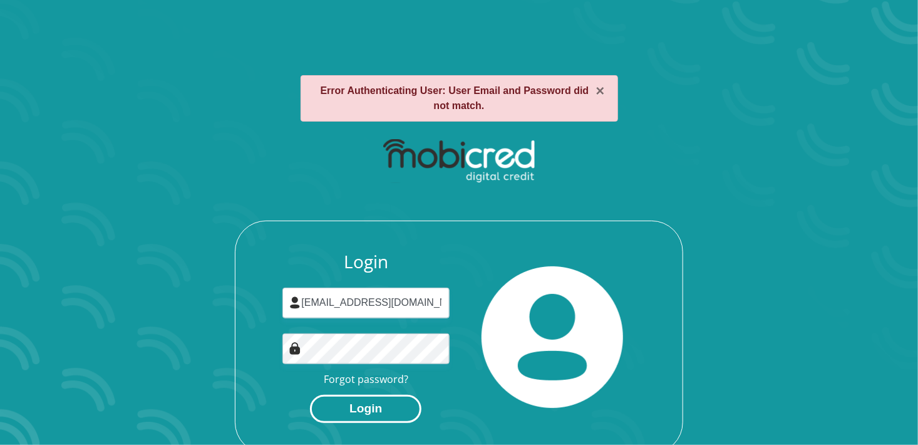
click at [382, 407] on button "Login" at bounding box center [366, 409] width 112 height 28
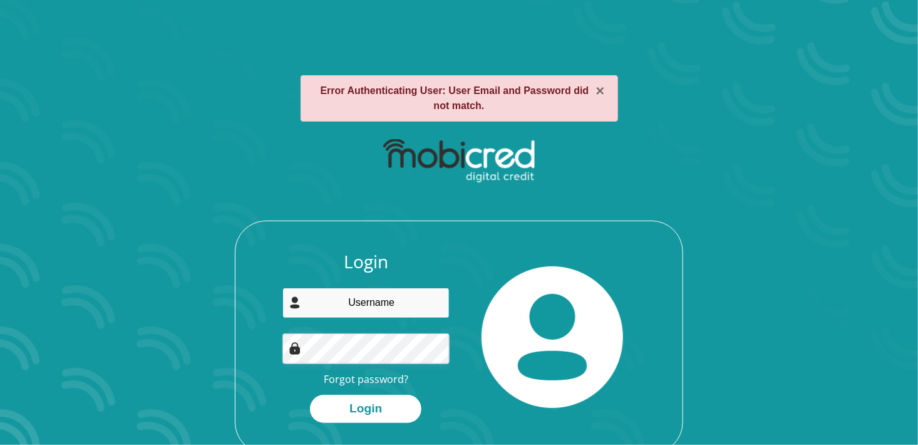
click at [356, 316] on input "email" at bounding box center [367, 303] width 168 height 31
type input "ccnathaniel40@gmail.com"
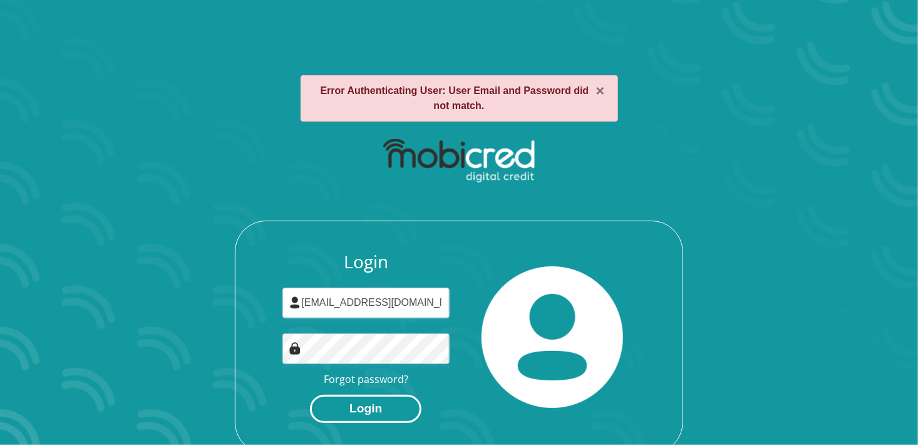
click at [400, 415] on button "Login" at bounding box center [366, 409] width 112 height 28
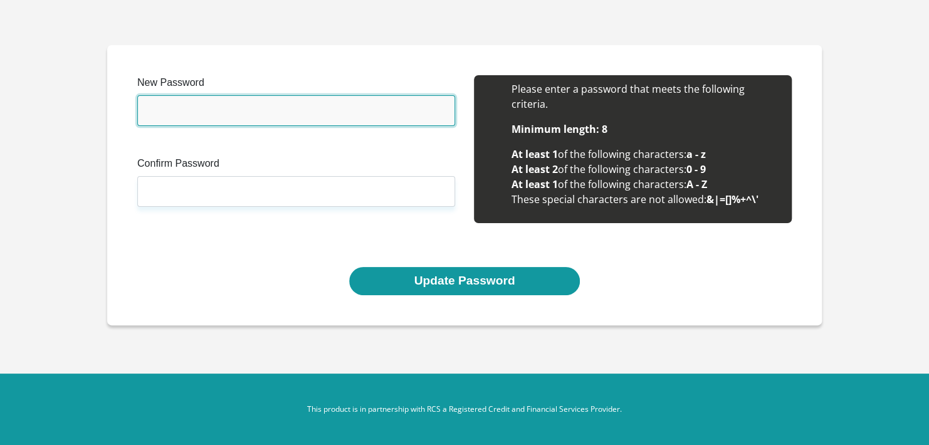
click at [236, 106] on input "New Password" at bounding box center [296, 110] width 318 height 31
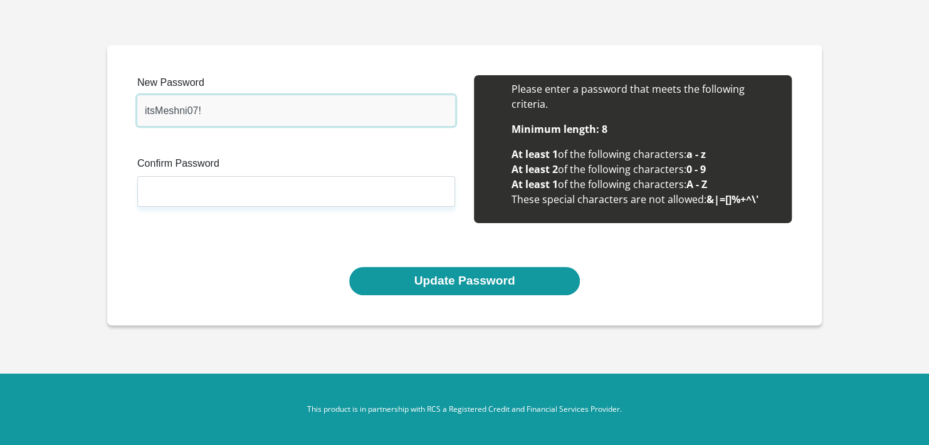
type input "itsMeshni07!"
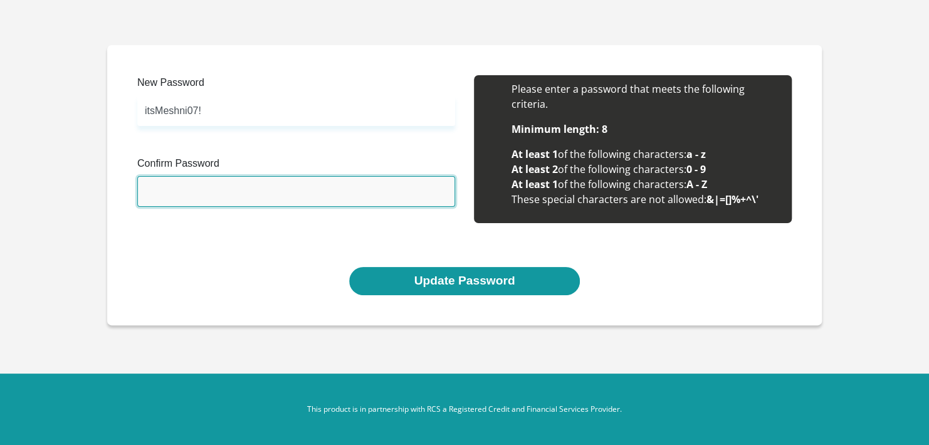
click at [193, 188] on input "Confirm Password" at bounding box center [296, 191] width 318 height 31
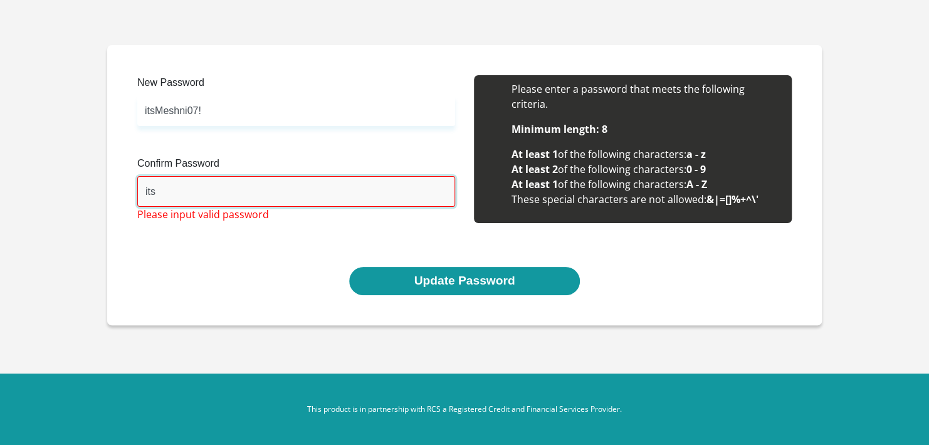
type input "itsMeshni07!"
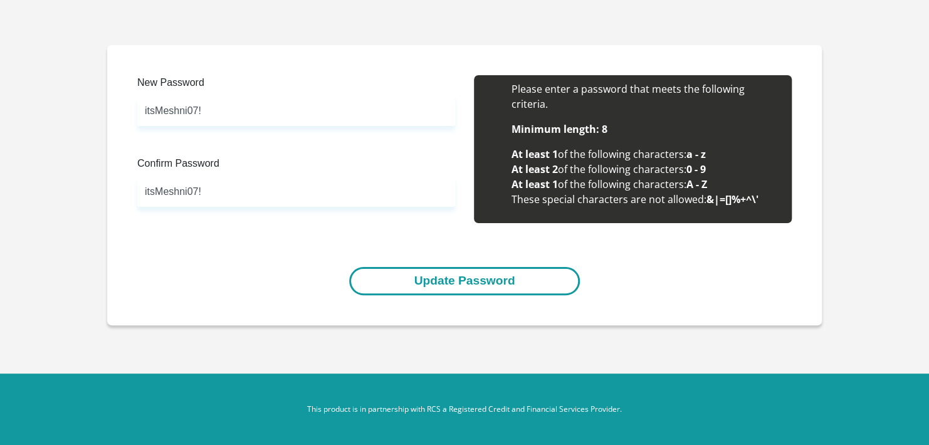
click at [395, 271] on button "Update Password" at bounding box center [464, 281] width 230 height 28
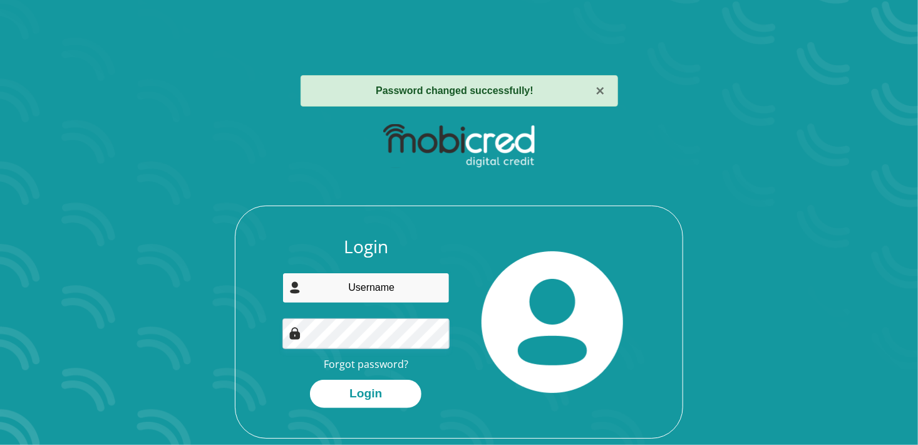
click at [392, 284] on input "email" at bounding box center [367, 288] width 168 height 31
type input "[EMAIL_ADDRESS][DOMAIN_NAME]"
click at [310, 380] on button "Login" at bounding box center [366, 394] width 112 height 28
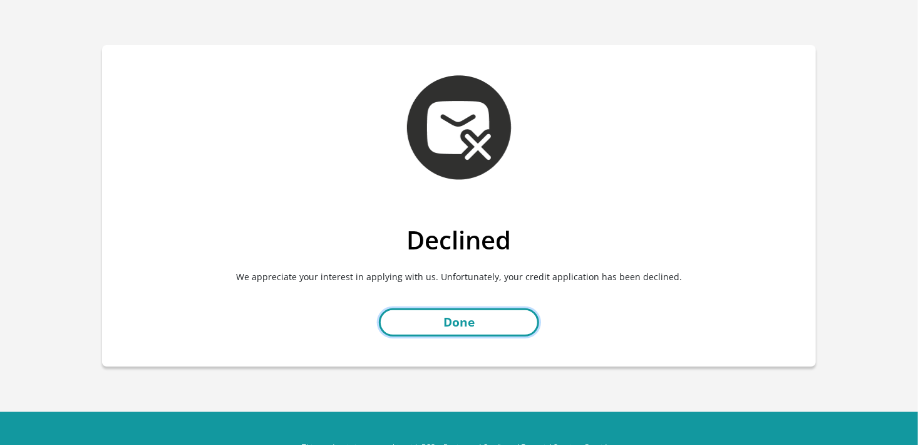
click at [469, 323] on link "Done" at bounding box center [459, 322] width 160 height 28
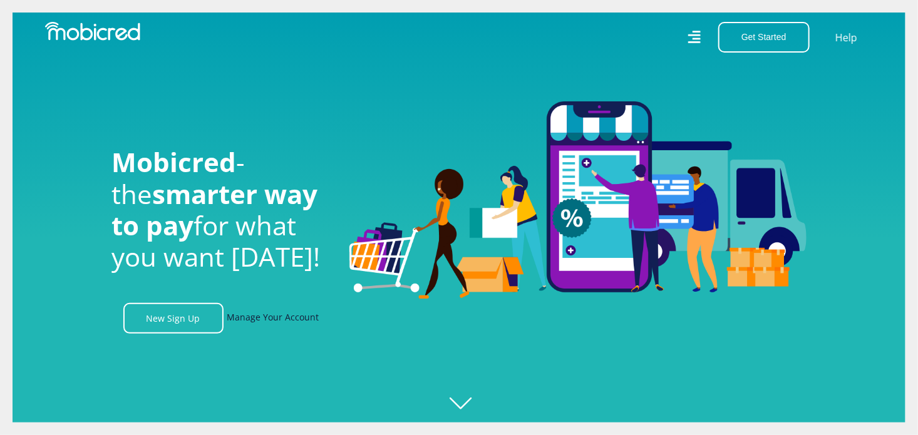
click at [271, 330] on link "Manage Your Account" at bounding box center [273, 318] width 92 height 31
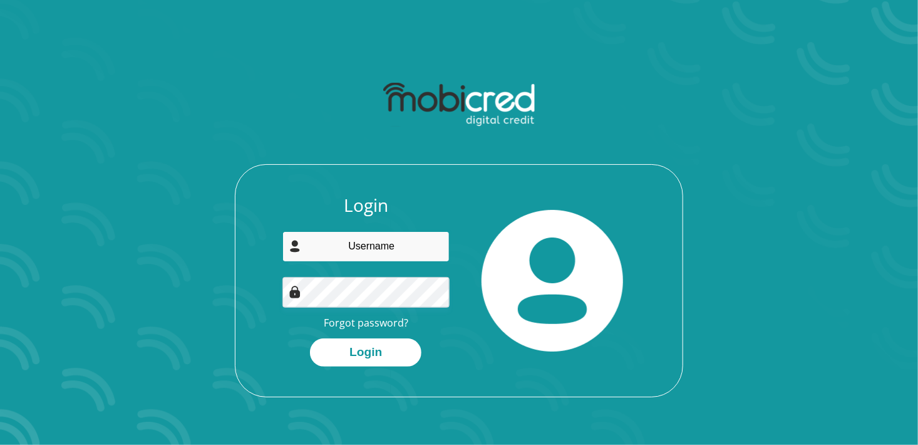
click at [360, 242] on input "email" at bounding box center [367, 246] width 168 height 31
type input "[EMAIL_ADDRESS][DOMAIN_NAME]"
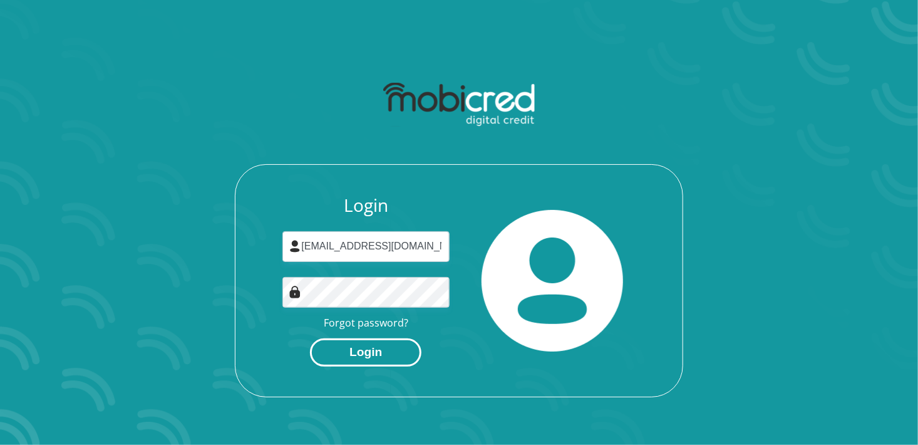
click at [363, 346] on button "Login" at bounding box center [366, 352] width 112 height 28
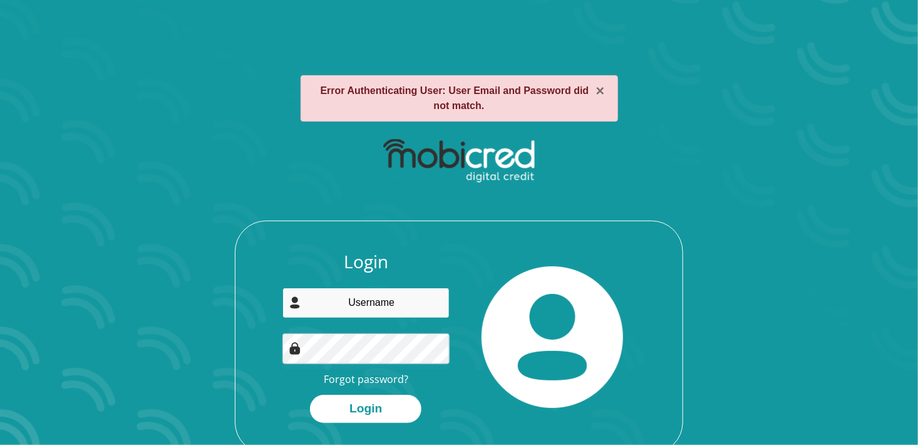
click at [372, 312] on input "email" at bounding box center [367, 303] width 168 height 31
type input "ccnathaniel40@gmail.com"
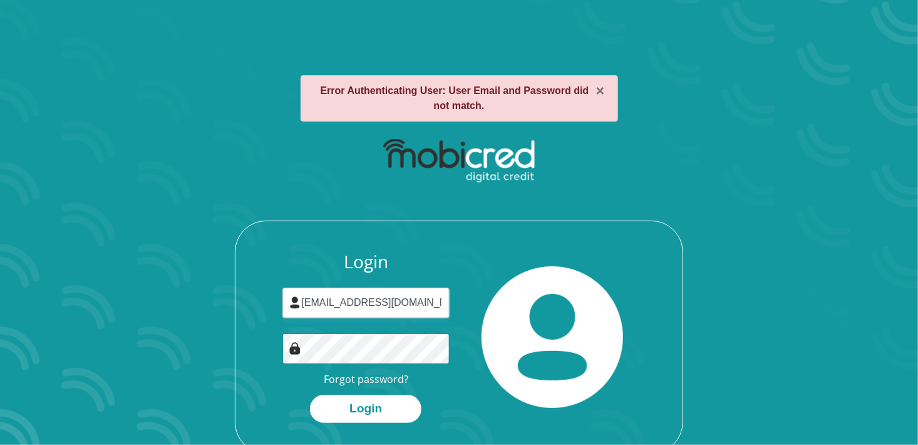
click at [310, 395] on button "Login" at bounding box center [366, 409] width 112 height 28
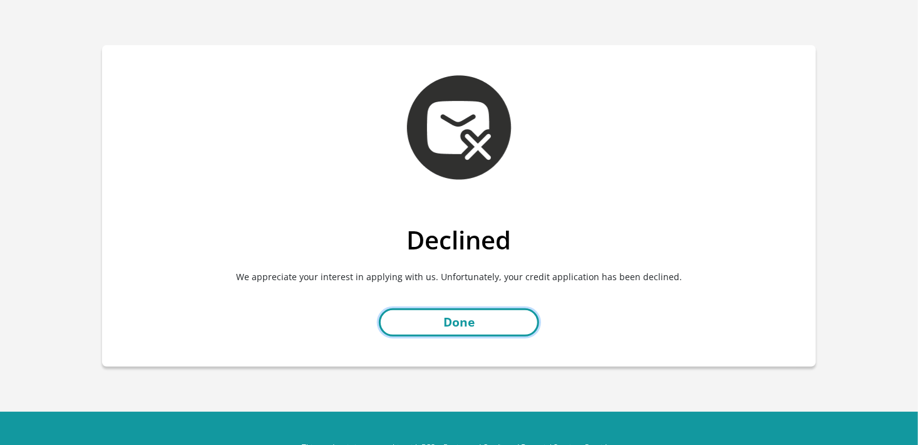
click at [432, 315] on link "Done" at bounding box center [459, 322] width 160 height 28
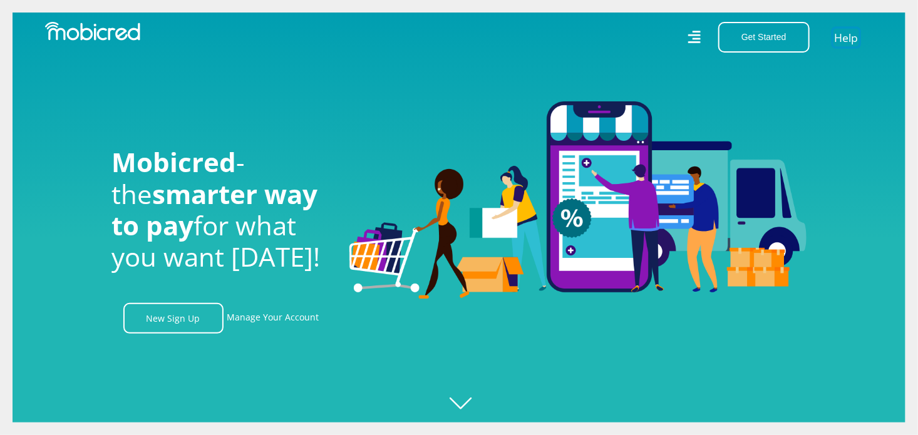
click at [840, 40] on link "Help" at bounding box center [847, 37] width 26 height 18
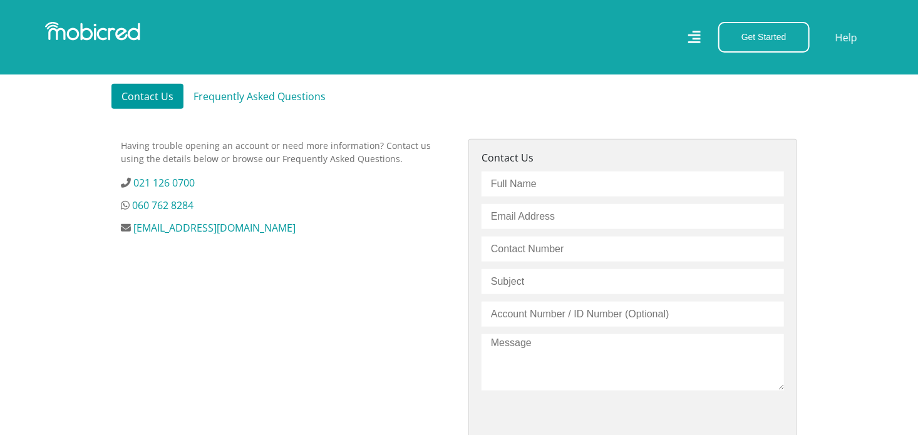
scroll to position [366, 0]
click at [576, 180] on input "text" at bounding box center [633, 182] width 303 height 25
type input "[PERSON_NAME] [PERSON_NAME]"
type input "[EMAIL_ADDRESS][DOMAIN_NAME]"
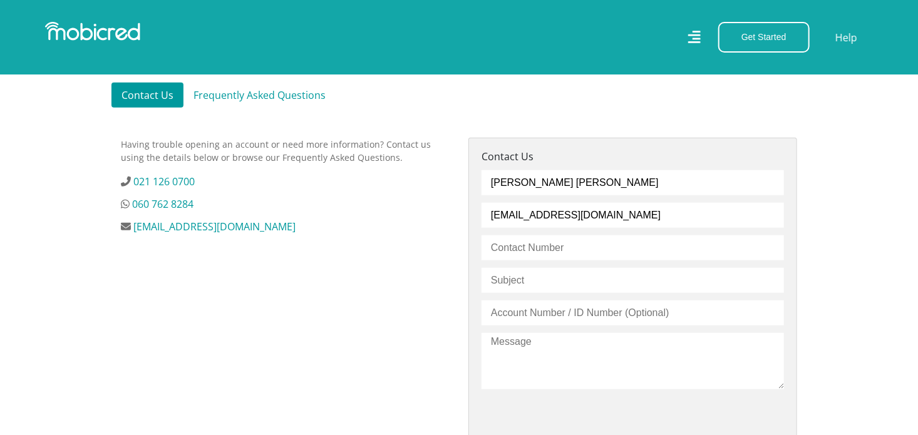
type input "0645953302"
click at [538, 283] on input "text" at bounding box center [633, 280] width 303 height 25
type input "Credit Application Declined"
click at [545, 319] on input "text" at bounding box center [633, 313] width 303 height 25
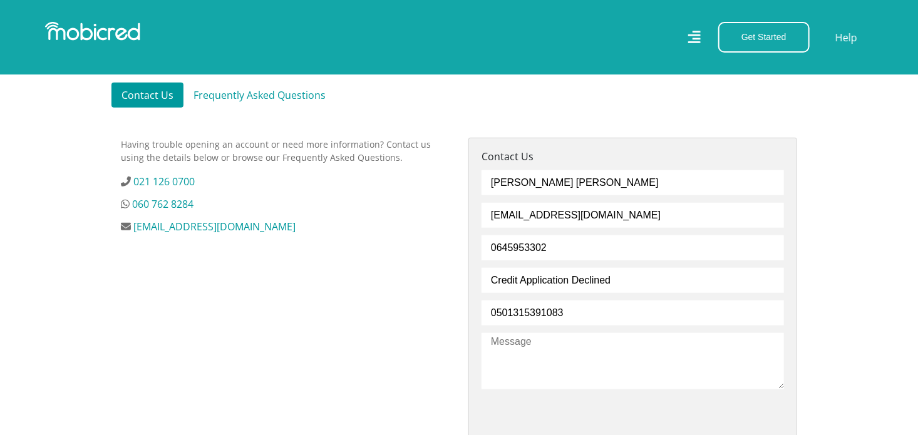
type input "0501315391083"
click at [593, 364] on textarea at bounding box center [633, 361] width 303 height 56
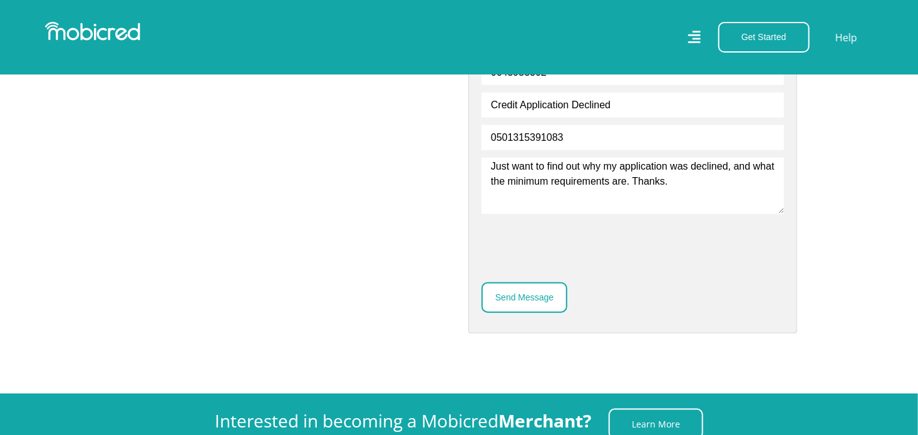
scroll to position [545, 0]
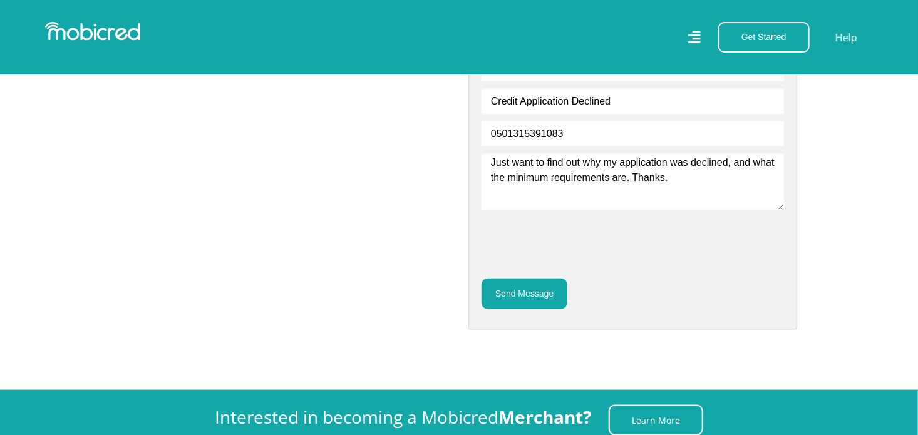
type textarea "Just want to find out why my application was declined, and what the minimum req…"
click at [515, 291] on button "Send Message" at bounding box center [525, 294] width 86 height 31
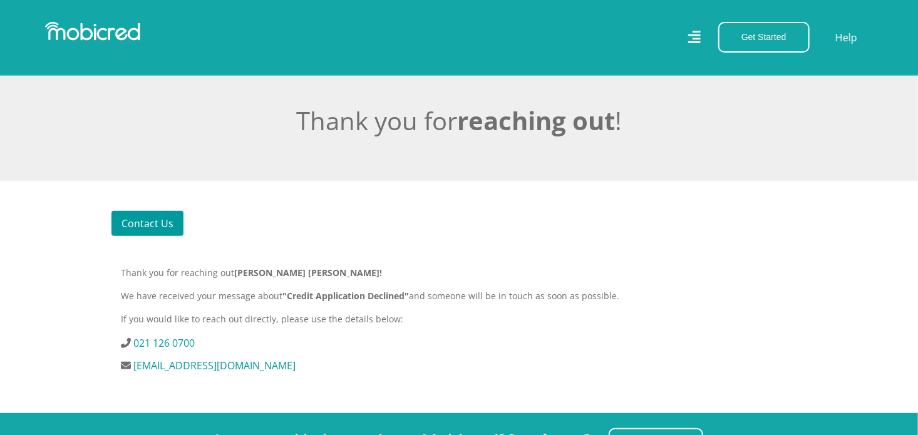
scroll to position [241, 0]
